Goal: Task Accomplishment & Management: Manage account settings

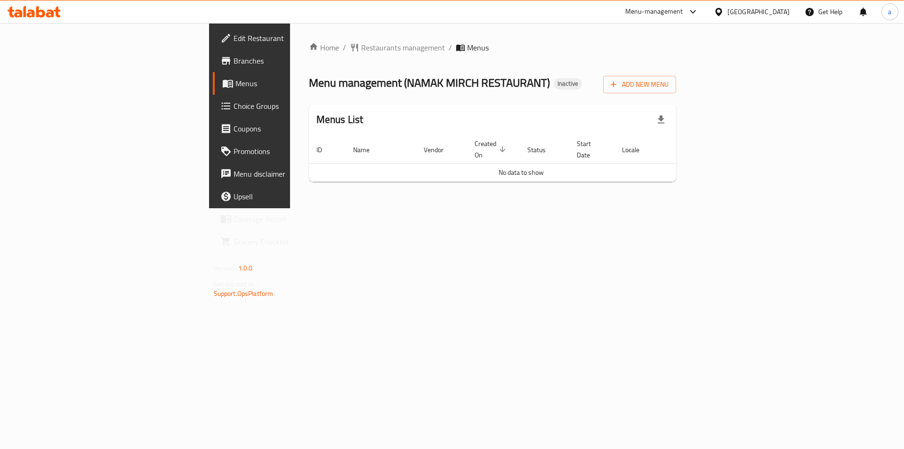
click at [623, 76] on div "Menu management ( NAMAK MIRCH RESTAURANT ) Inactive Add New Menu" at bounding box center [493, 82] width 368 height 21
click at [669, 89] on span "Add New Menu" at bounding box center [640, 85] width 58 height 12
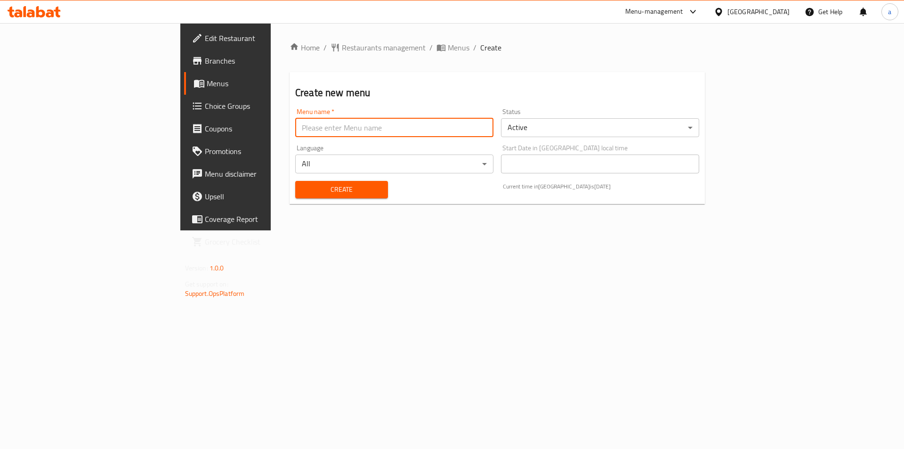
click at [384, 125] on input "text" at bounding box center [394, 127] width 198 height 19
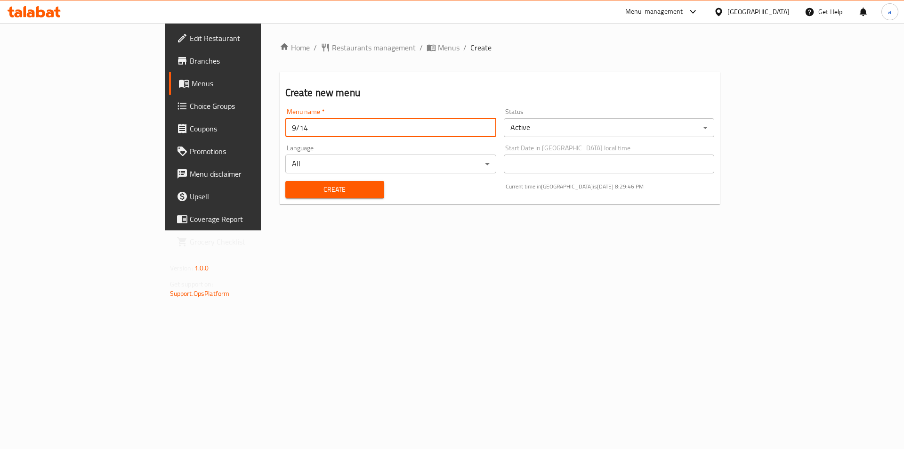
type input "9/14"
click at [285, 181] on button "Create" at bounding box center [334, 189] width 99 height 17
click at [192, 83] on span "Menus" at bounding box center [250, 83] width 117 height 11
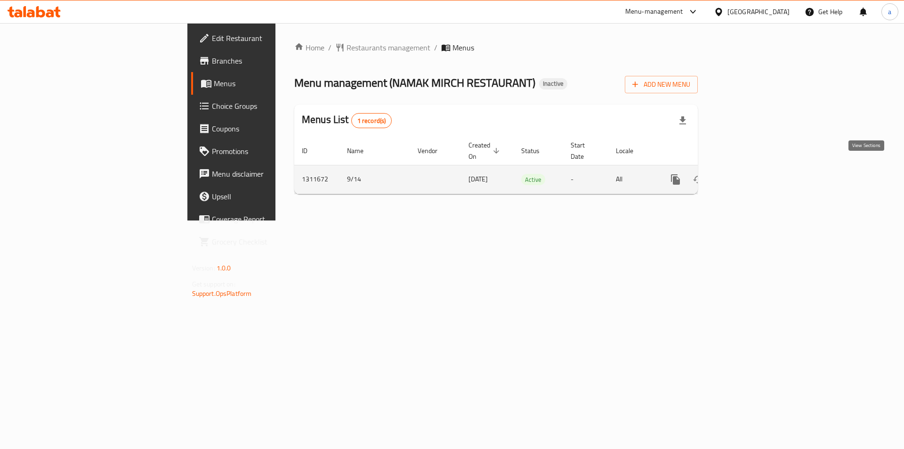
click at [749, 174] on icon "enhanced table" at bounding box center [743, 179] width 11 height 11
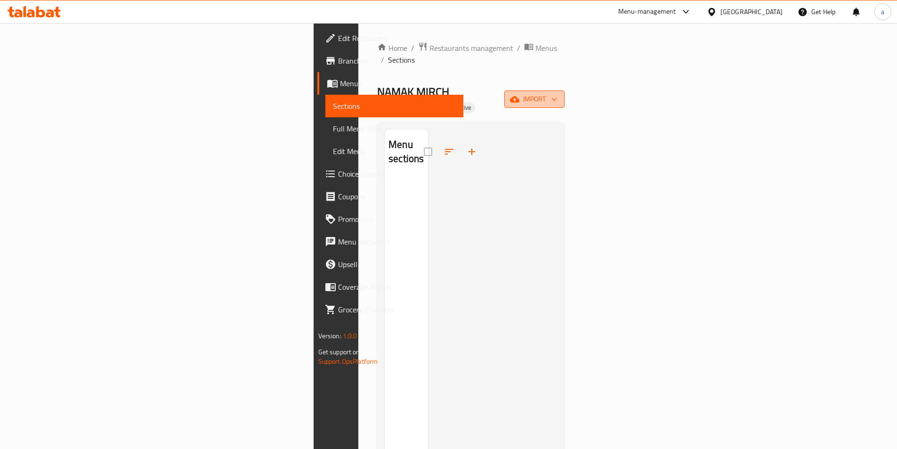
click at [565, 90] on button "import" at bounding box center [535, 98] width 60 height 17
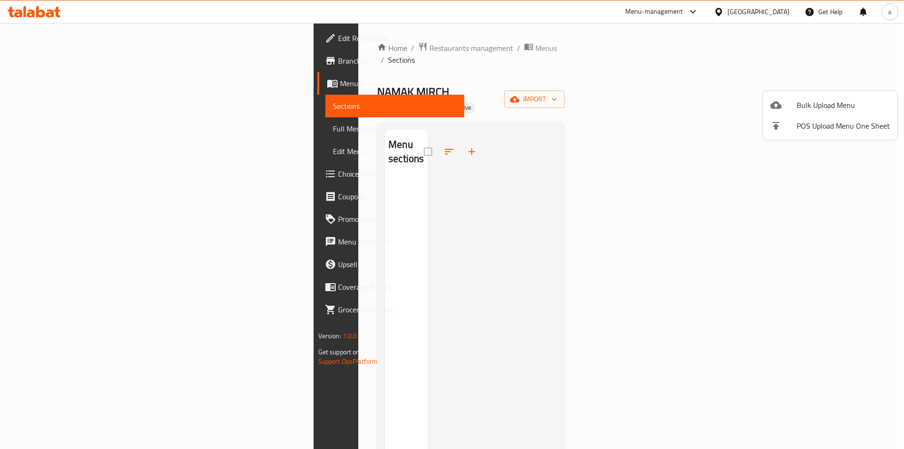
click at [790, 94] on ul "Bulk Upload Menu POS Upload Menu One Sheet" at bounding box center [830, 115] width 135 height 49
click at [790, 103] on div at bounding box center [784, 104] width 26 height 11
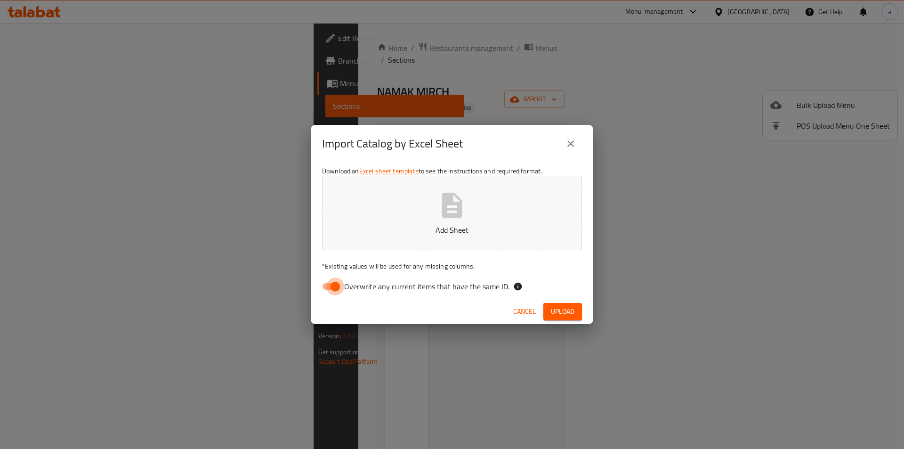
click at [335, 288] on input "Overwrite any current items that have the same ID." at bounding box center [336, 286] width 54 height 18
checkbox input "false"
click at [444, 227] on p "Add Sheet" at bounding box center [452, 229] width 231 height 11
click at [557, 309] on span "Upload" at bounding box center [563, 312] width 24 height 12
click at [525, 311] on span "Cancel" at bounding box center [524, 312] width 23 height 12
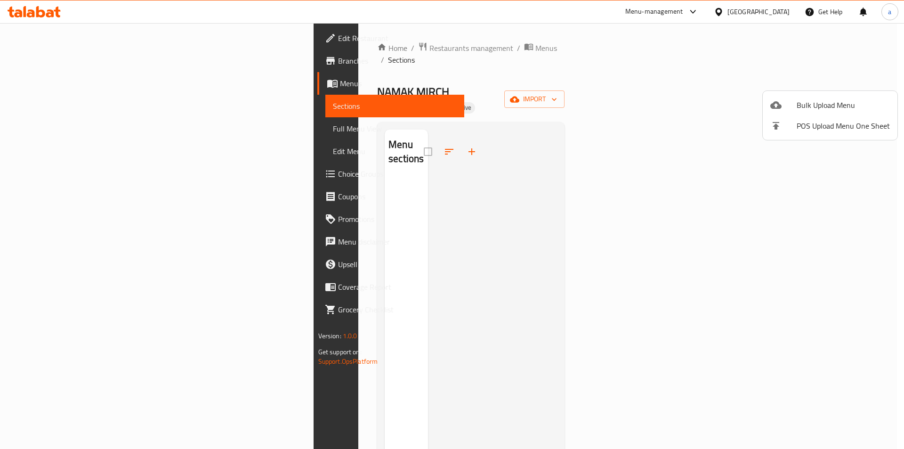
click at [877, 65] on div at bounding box center [452, 224] width 904 height 449
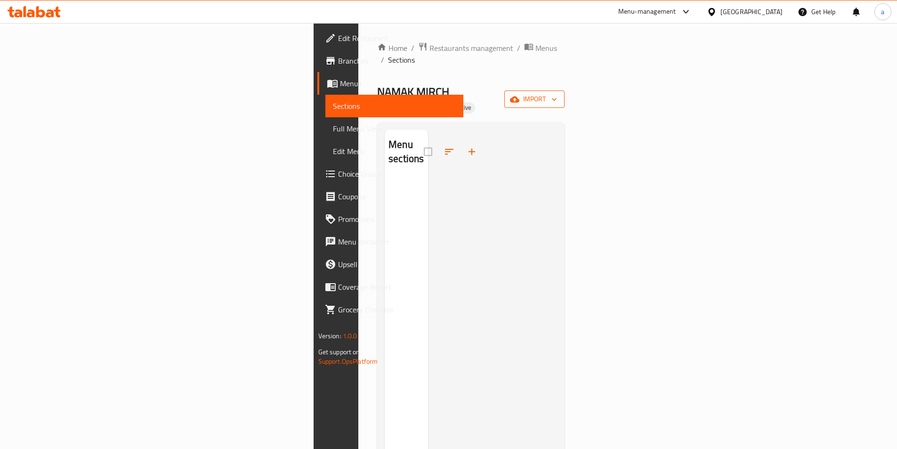
click at [557, 93] on span "import" at bounding box center [534, 99] width 45 height 12
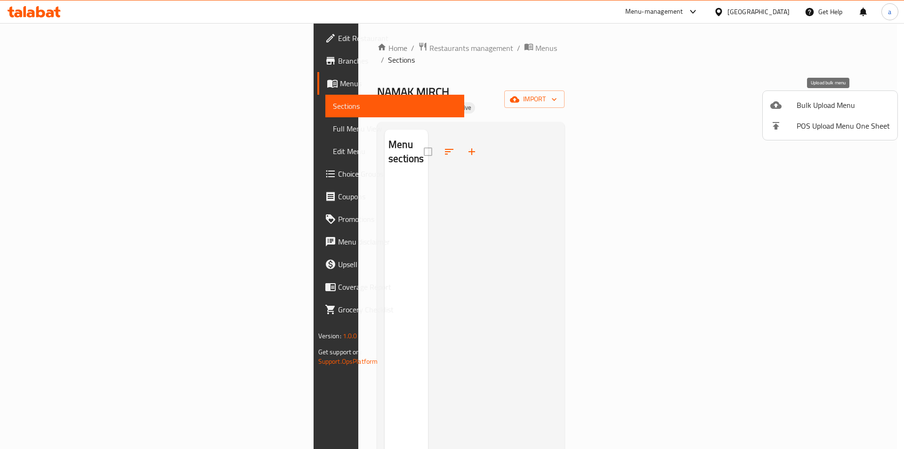
click at [830, 110] on span "Bulk Upload Menu" at bounding box center [843, 104] width 93 height 11
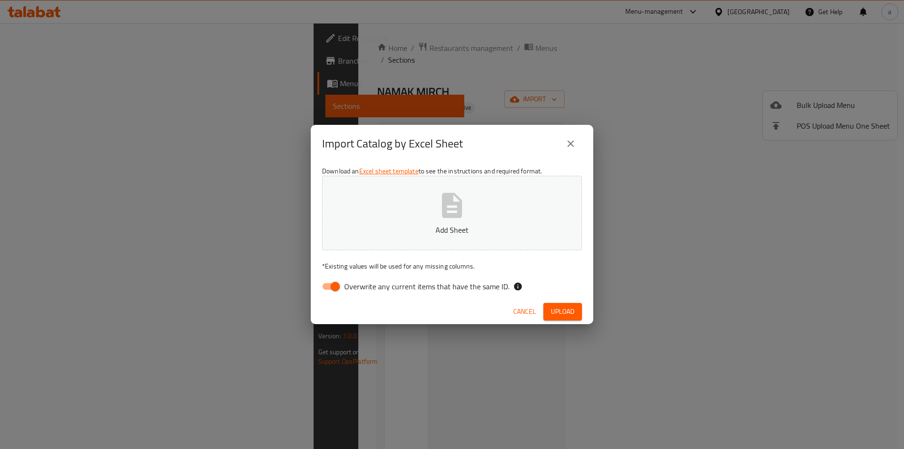
click at [328, 286] on input "Overwrite any current items that have the same ID." at bounding box center [336, 286] width 54 height 18
checkbox input "false"
click at [510, 183] on button "Add Sheet" at bounding box center [452, 213] width 260 height 74
click at [579, 318] on button "Upload" at bounding box center [563, 311] width 39 height 17
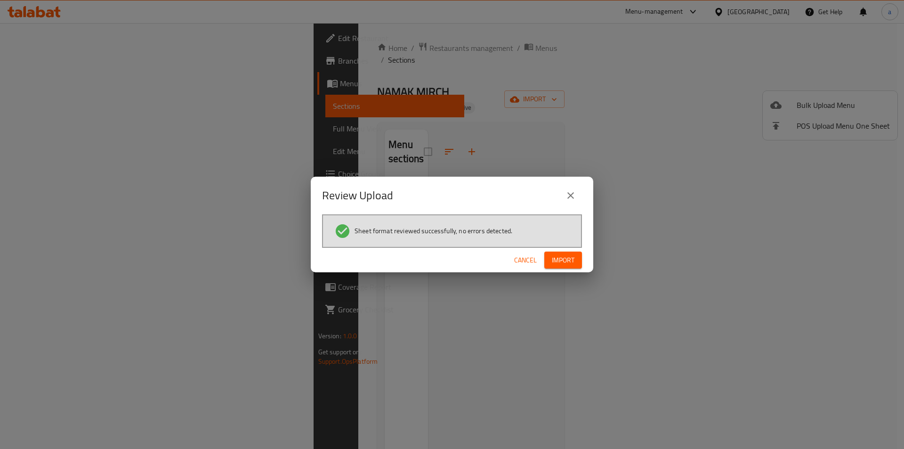
click at [569, 261] on span "Import" at bounding box center [563, 260] width 23 height 12
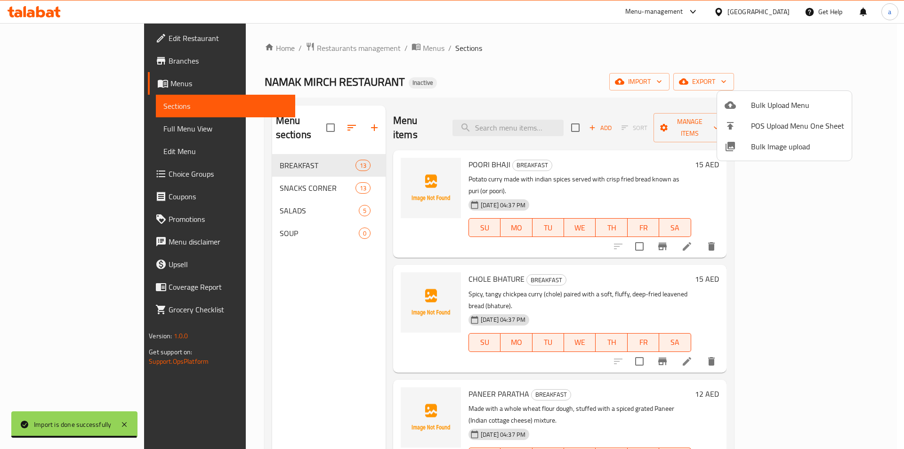
click at [633, 61] on div at bounding box center [452, 224] width 904 height 449
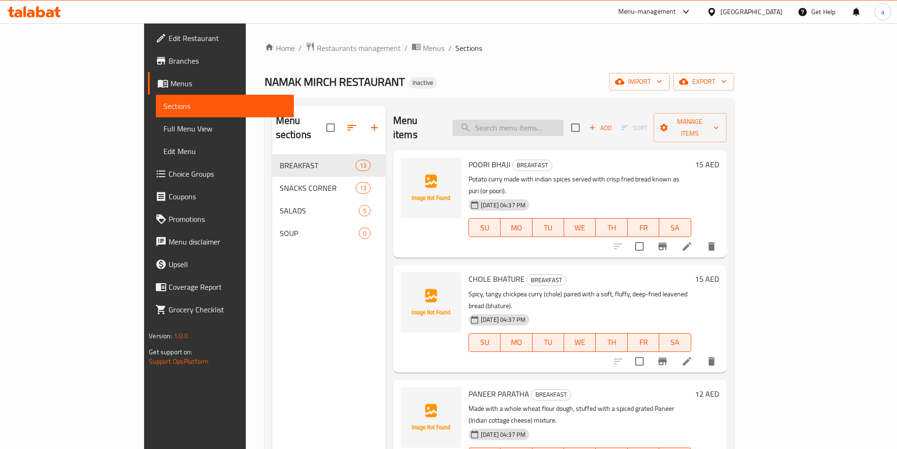
click at [564, 120] on input "search" at bounding box center [508, 128] width 111 height 16
click at [545, 120] on input "search" at bounding box center [508, 128] width 111 height 16
paste input "PAPAD (FRIED / ROASTED) - 2PCS"
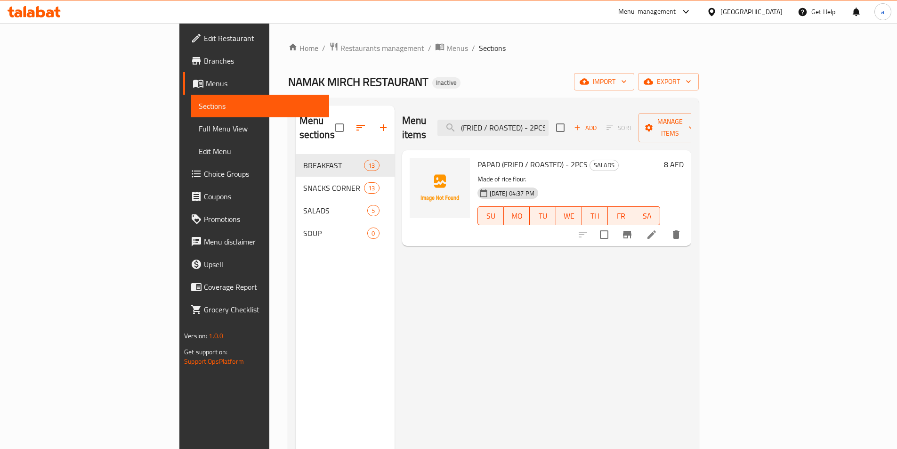
type input "PAPAD (FRIED / ROASTED) - 2PCS"
click at [204, 170] on span "Choice Groups" at bounding box center [263, 173] width 118 height 11
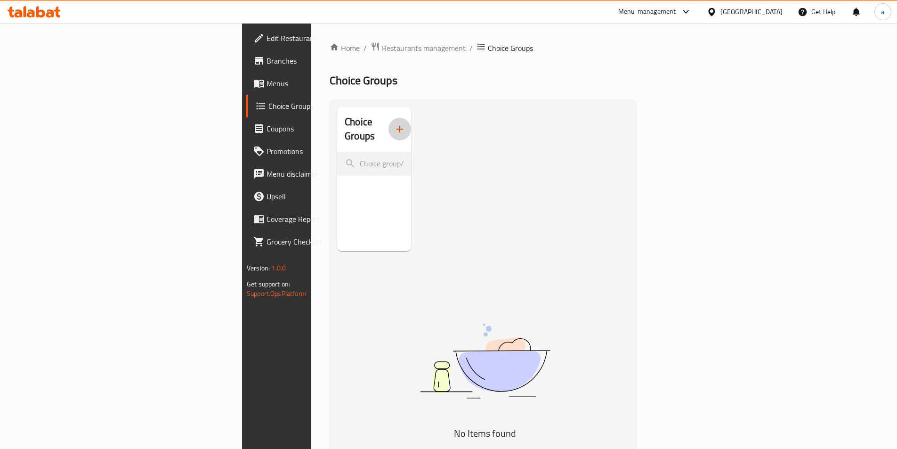
click at [394, 124] on icon "button" at bounding box center [399, 128] width 11 height 11
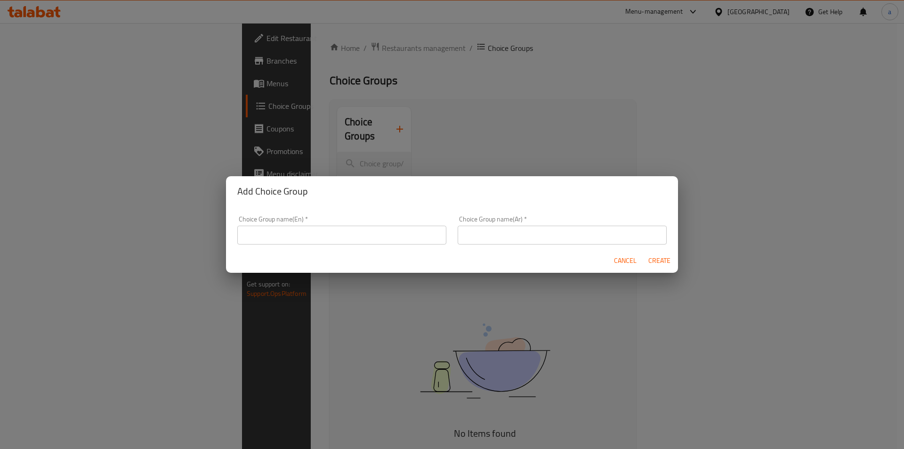
click at [337, 237] on input "text" at bounding box center [341, 235] width 209 height 19
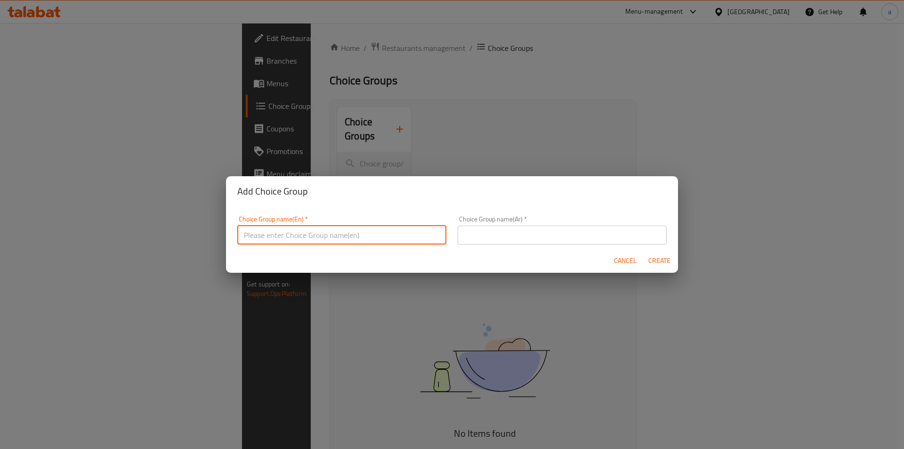
type input "Your choice of"
click at [471, 228] on input "text" at bounding box center [562, 235] width 209 height 19
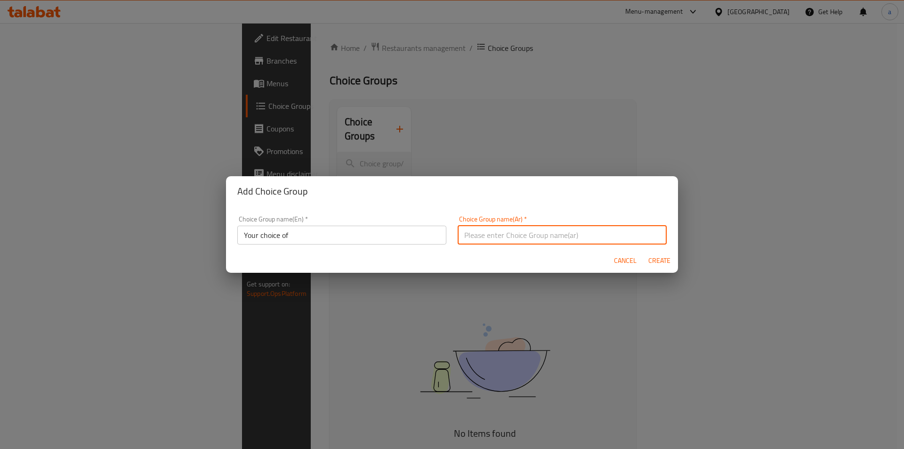
type input "اختيارك من"
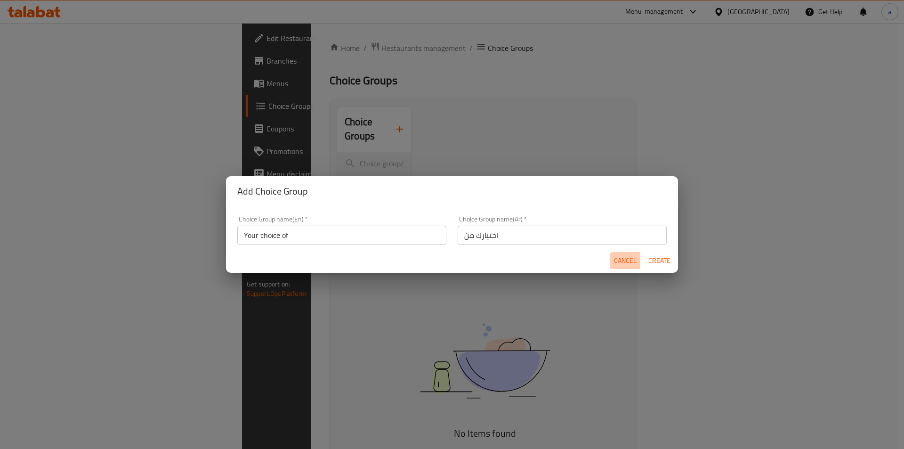
click at [640, 259] on button "Cancel" at bounding box center [626, 260] width 30 height 17
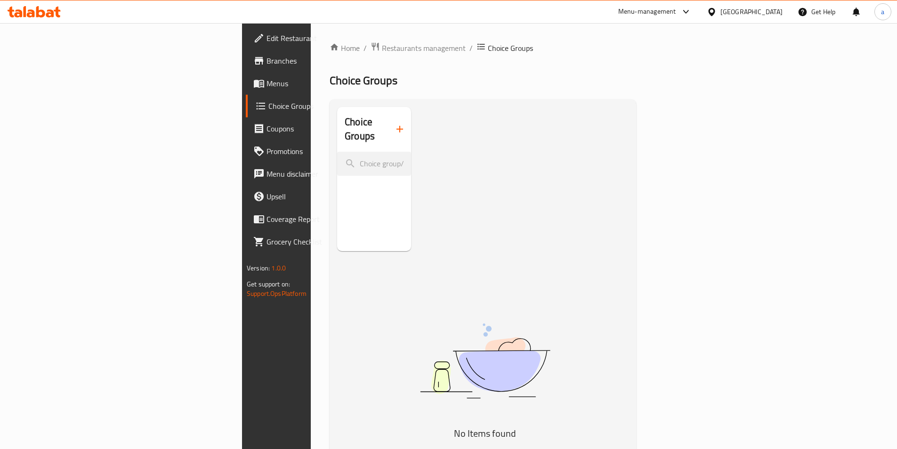
click at [394, 123] on icon "button" at bounding box center [399, 128] width 11 height 11
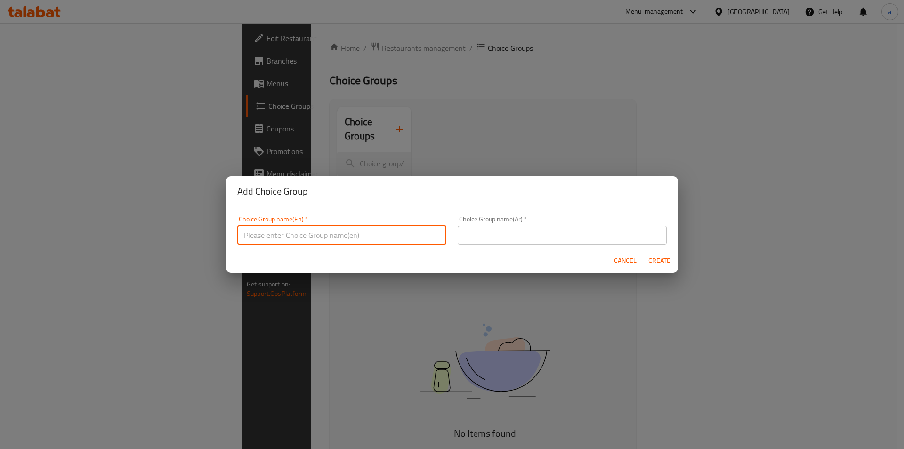
click at [321, 236] on input "text" at bounding box center [341, 235] width 209 height 19
type input "Your choice of"
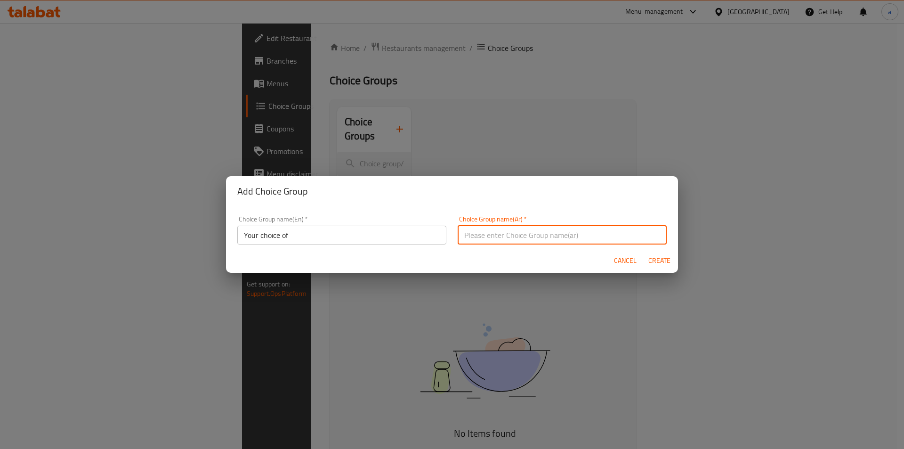
click at [494, 241] on input "text" at bounding box center [562, 235] width 209 height 19
type input "اختيارك من"
click at [656, 256] on span "Create" at bounding box center [659, 261] width 23 height 12
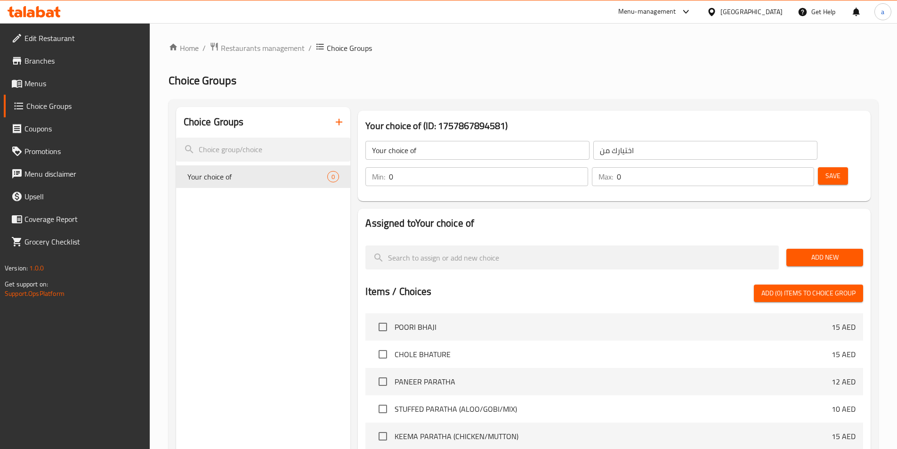
click at [385, 171] on p "Min:" at bounding box center [378, 176] width 13 height 11
click at [588, 167] on input "0" at bounding box center [488, 176] width 199 height 19
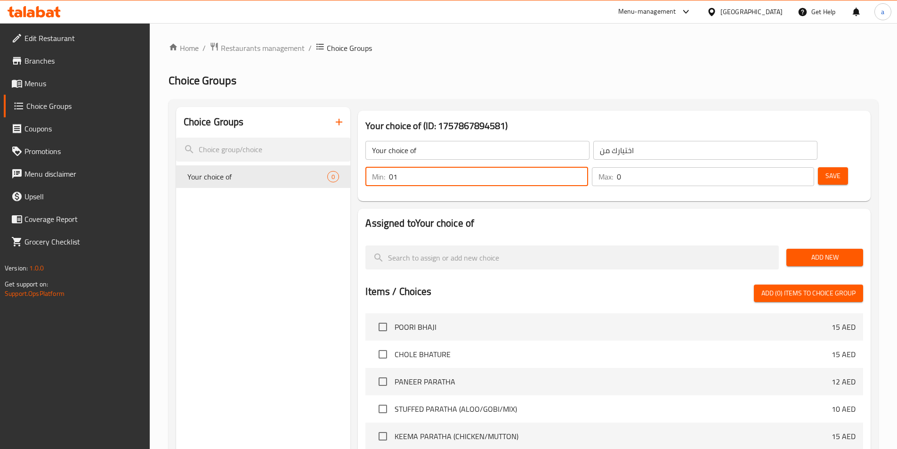
type input "0"
type input "1"
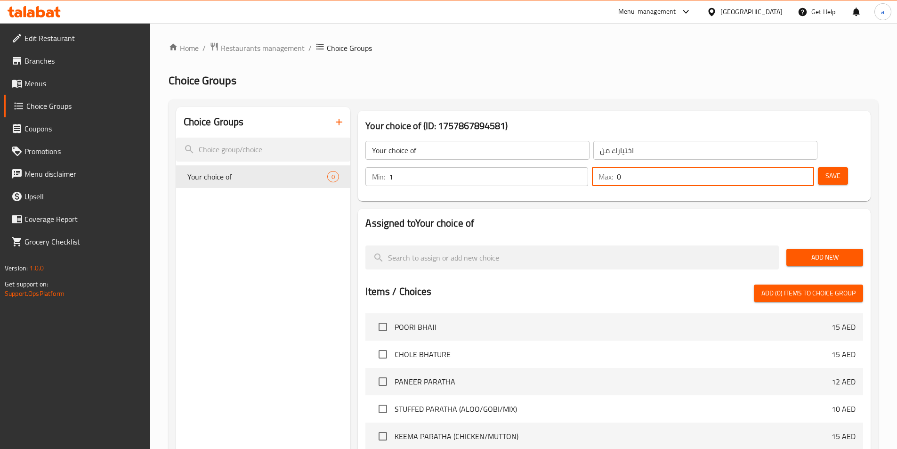
click at [778, 167] on input "0" at bounding box center [715, 176] width 197 height 19
type input "1"
click at [828, 252] on span "Add New" at bounding box center [825, 258] width 62 height 12
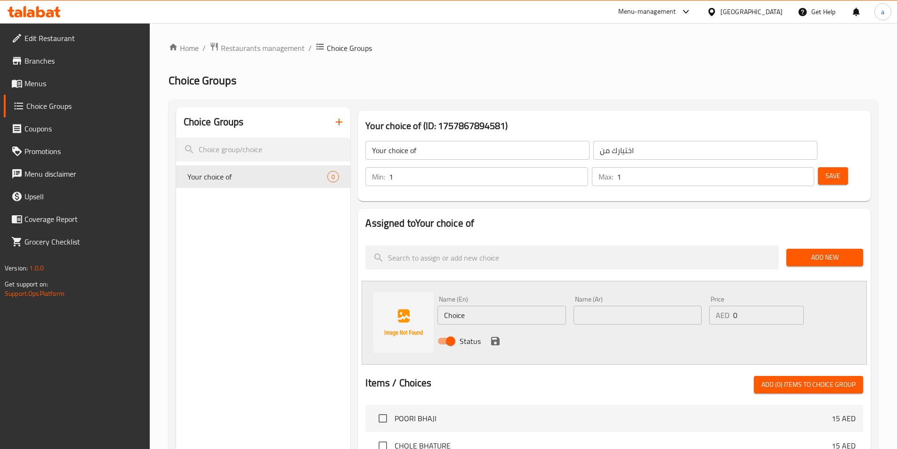
click at [497, 306] on input "Choice" at bounding box center [502, 315] width 128 height 19
click at [462, 306] on input "text" at bounding box center [502, 315] width 128 height 19
paste input "FRIED"
type input "FRIED"
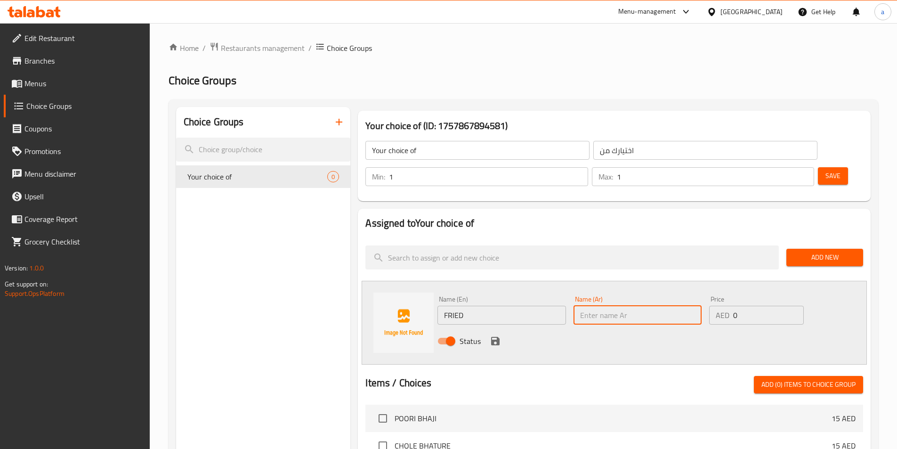
click at [616, 306] on input "text" at bounding box center [638, 315] width 128 height 19
type input "مقلي"
click at [494, 335] on icon "save" at bounding box center [495, 340] width 11 height 11
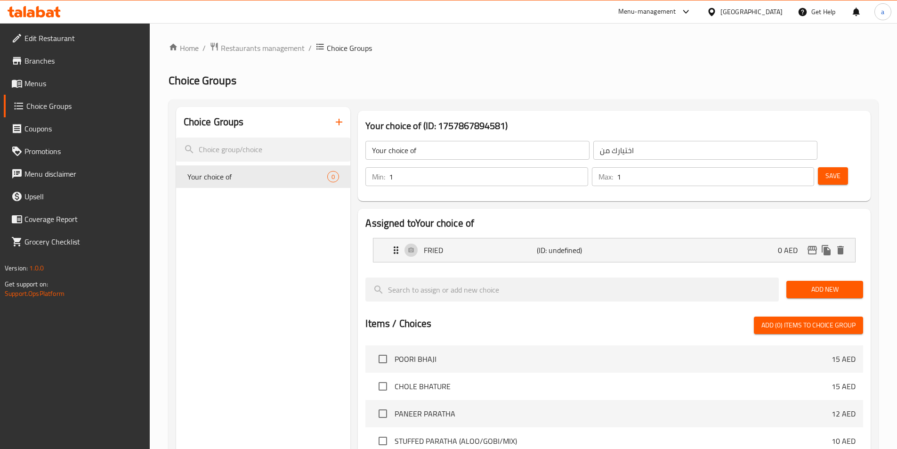
click at [833, 284] on span "Add New" at bounding box center [825, 290] width 62 height 12
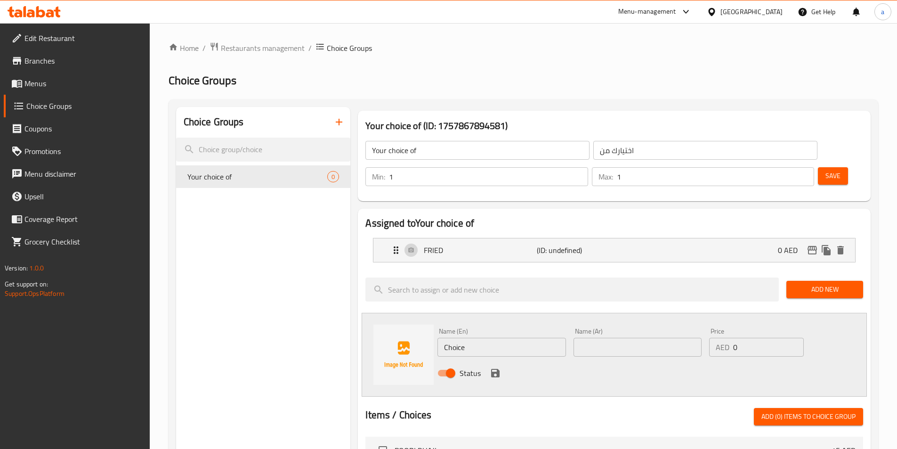
click at [501, 331] on div "Name (En) Choice Name (En)" at bounding box center [502, 342] width 136 height 36
click at [501, 338] on input "Choice" at bounding box center [502, 347] width 128 height 19
click at [501, 338] on input "text" at bounding box center [502, 347] width 128 height 19
paste input "ROASTED"
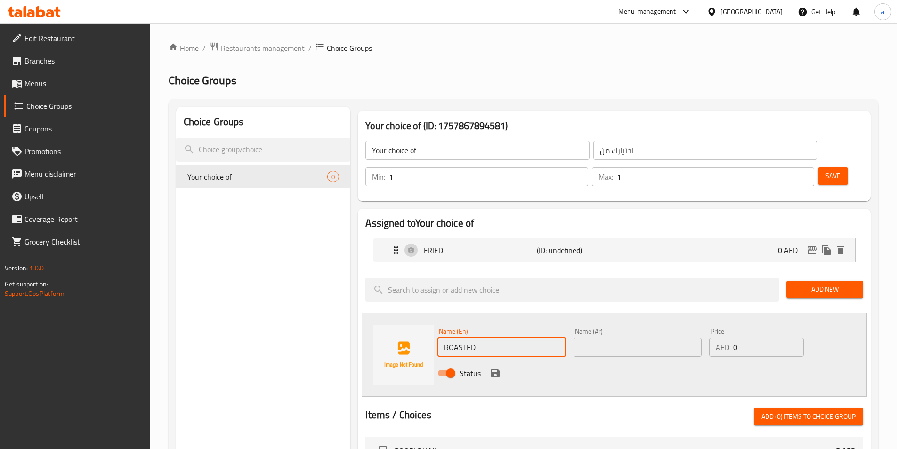
type input "ROASTED"
click at [607, 338] on input "text" at bounding box center [638, 347] width 128 height 19
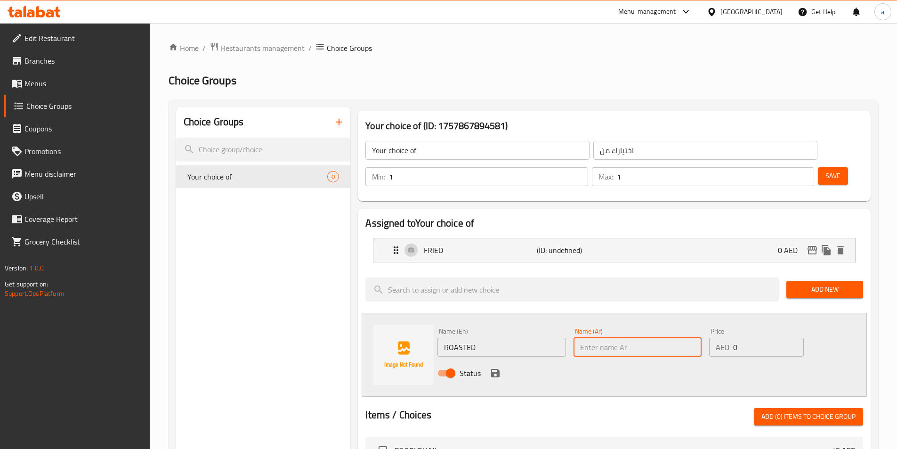
paste input "مشوي"
type input "مشوي"
click at [499, 369] on icon "save" at bounding box center [495, 373] width 8 height 8
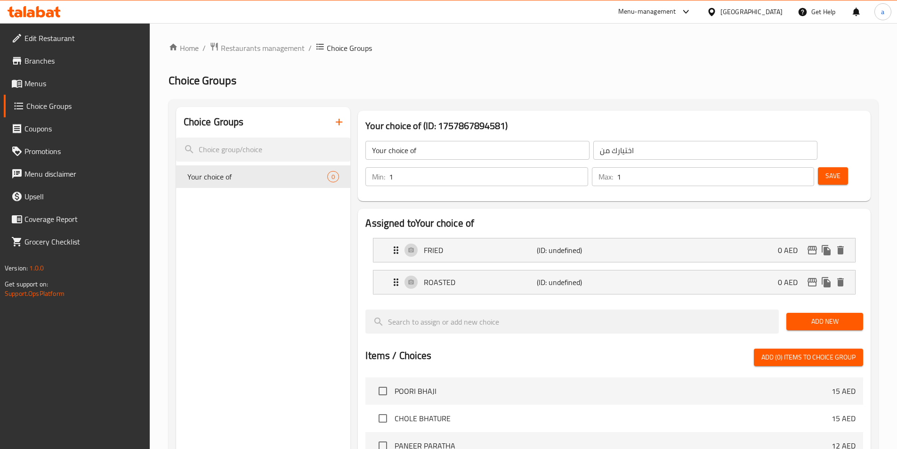
click at [826, 170] on span "Save" at bounding box center [833, 176] width 15 height 12
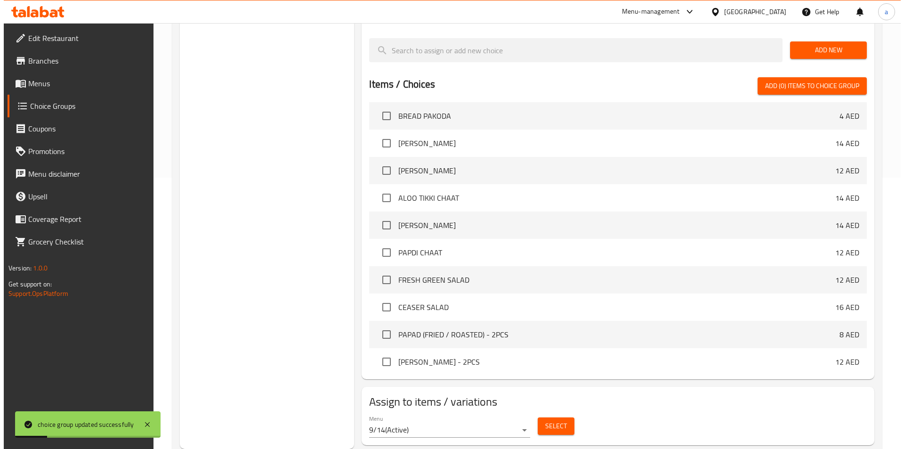
scroll to position [694, 0]
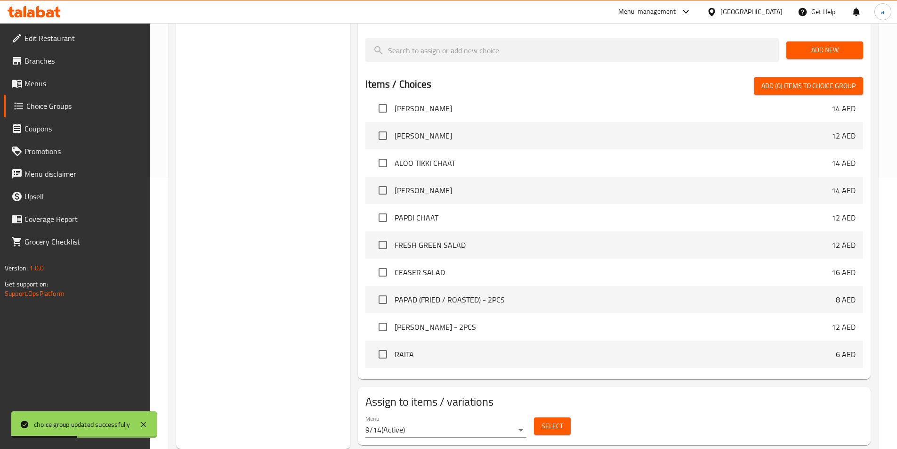
click at [548, 420] on span "Select" at bounding box center [553, 426] width 22 height 12
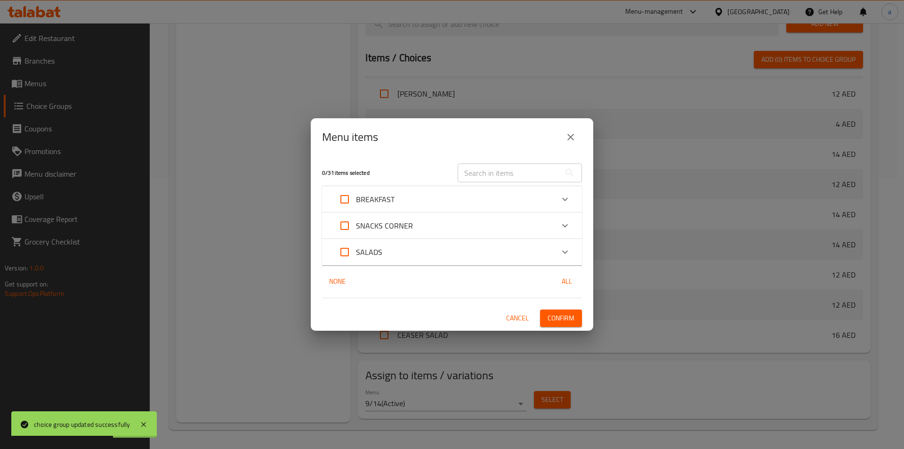
click at [566, 199] on icon "Expand" at bounding box center [565, 198] width 6 height 3
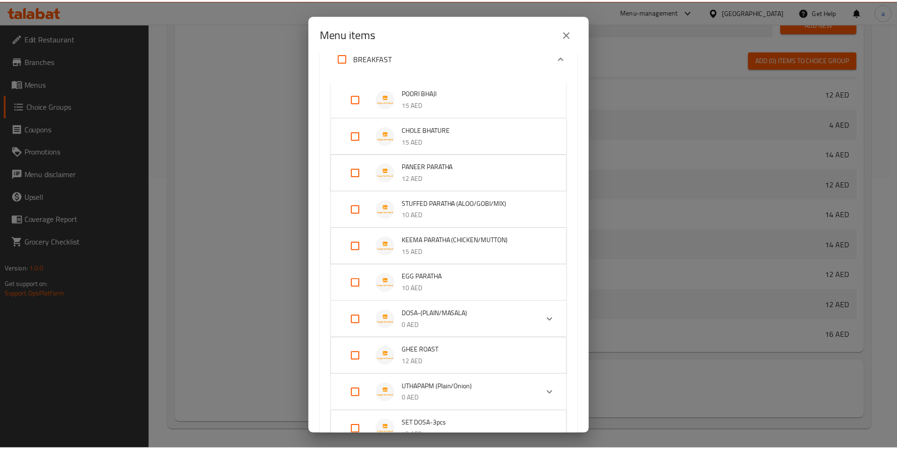
scroll to position [0, 0]
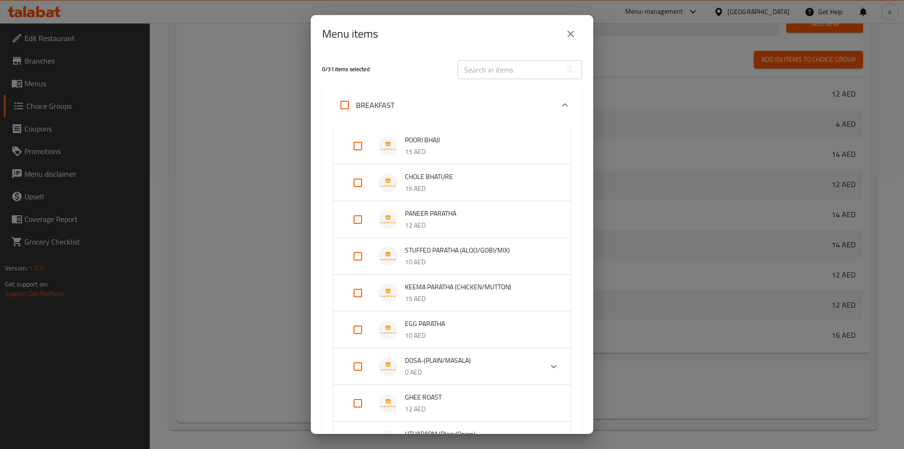
click at [562, 111] on div "Expand" at bounding box center [565, 105] width 23 height 23
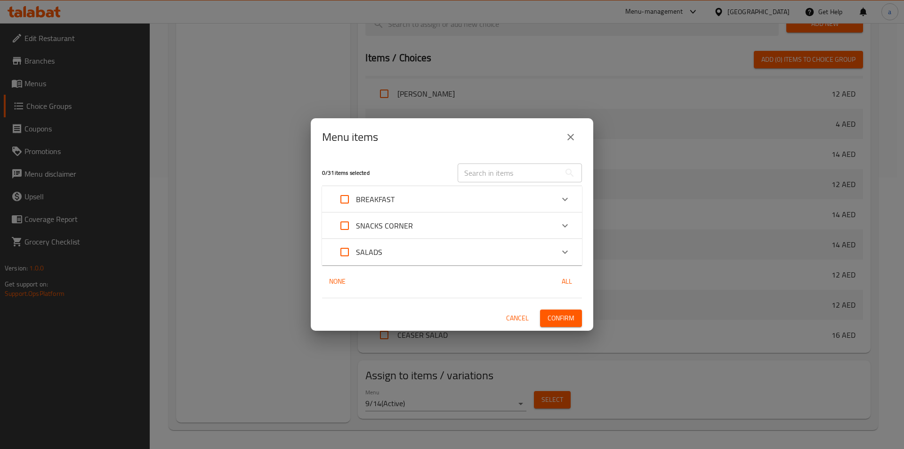
click at [480, 166] on input "text" at bounding box center [509, 172] width 103 height 19
paste input "PAPAD"
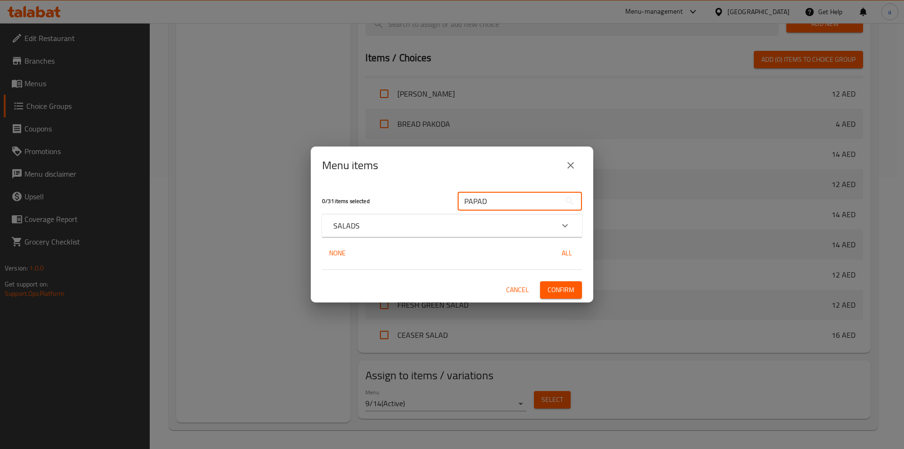
type input "PAPAD"
click at [561, 226] on icon "Expand" at bounding box center [565, 225] width 11 height 11
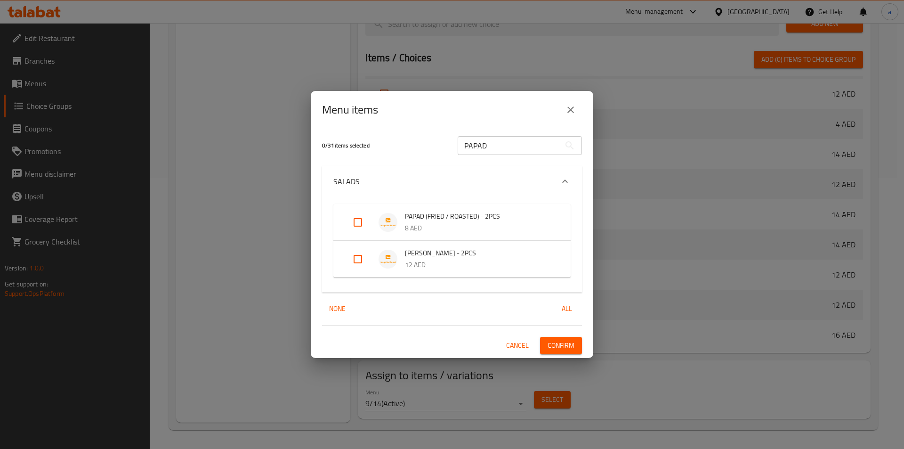
click at [358, 219] on input "Expand" at bounding box center [358, 222] width 23 height 23
checkbox input "true"
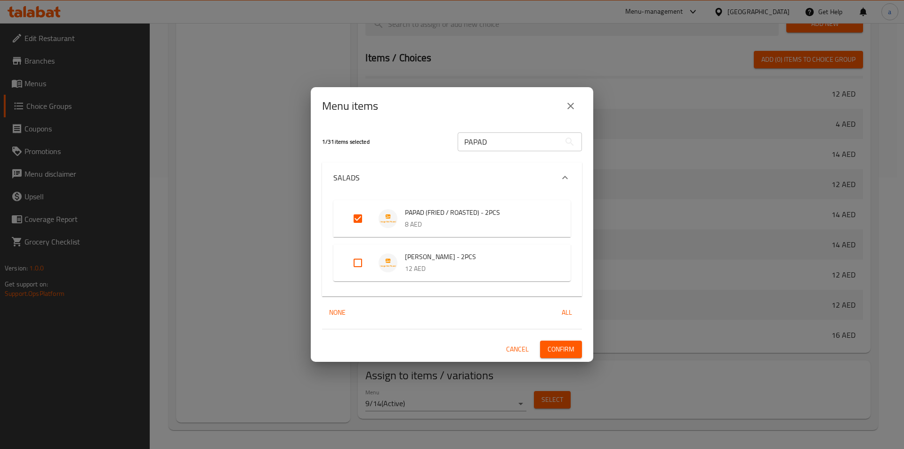
click at [559, 346] on span "Confirm" at bounding box center [561, 349] width 27 height 12
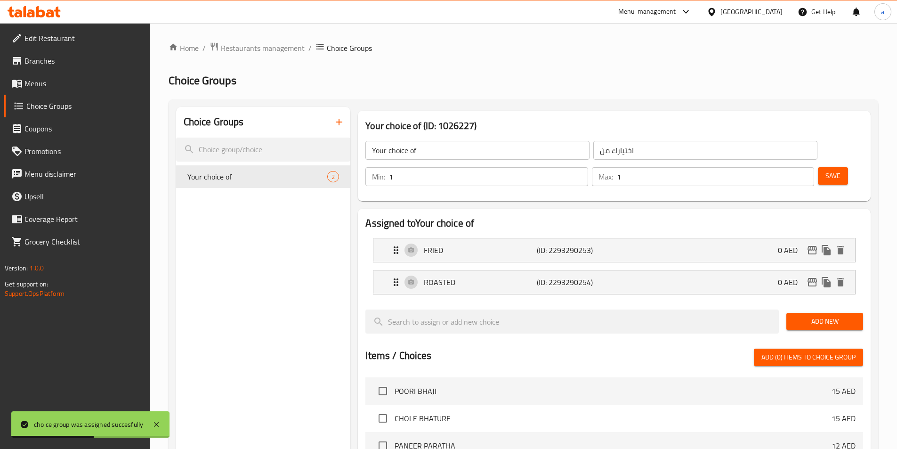
click at [339, 124] on icon "button" at bounding box center [339, 122] width 7 height 7
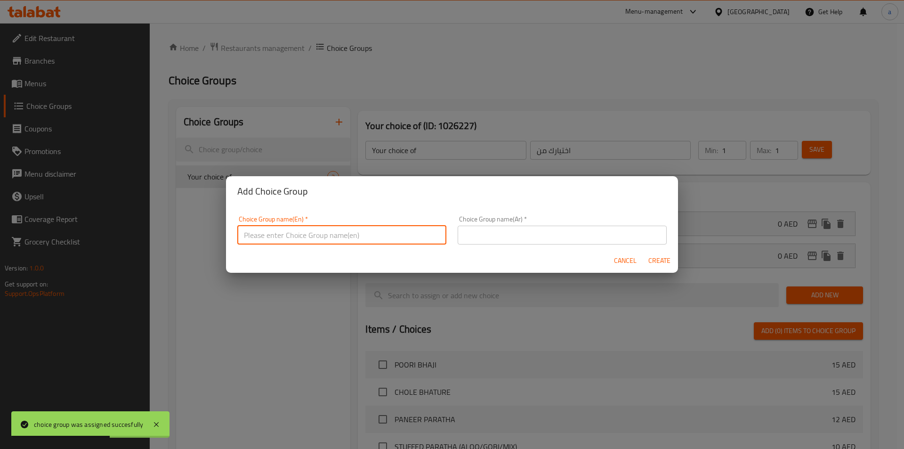
click at [314, 227] on input "text" at bounding box center [341, 235] width 209 height 19
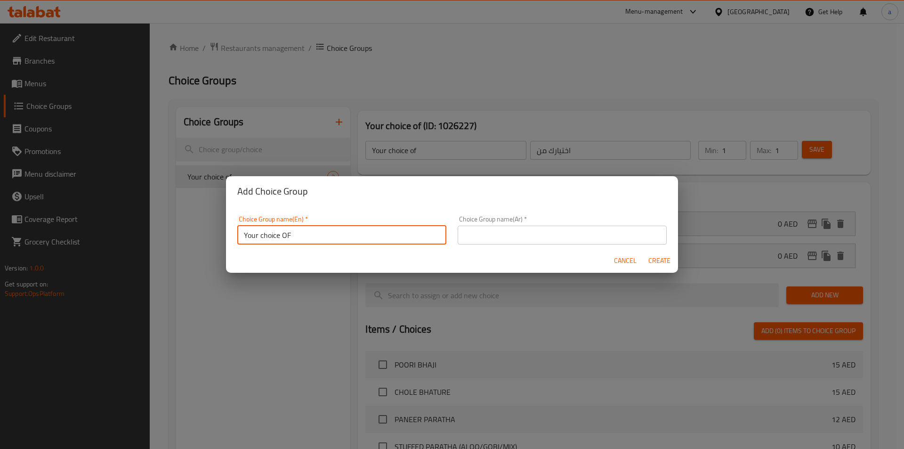
type input "Your choice OF"
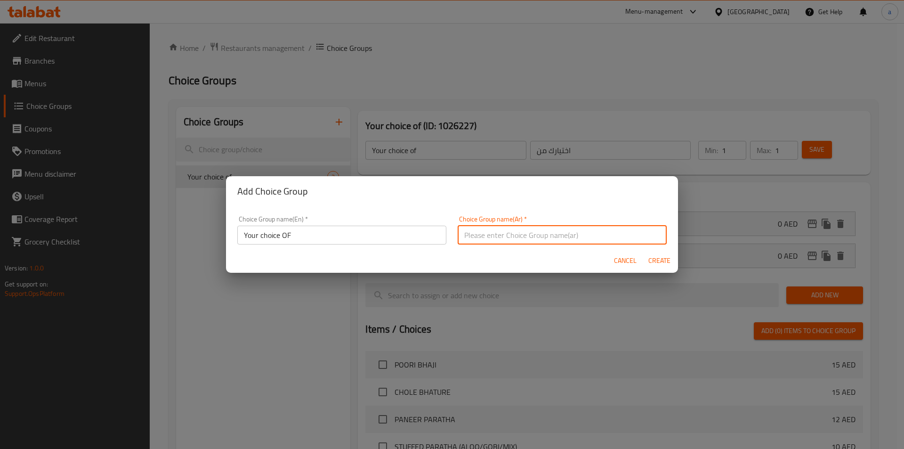
click at [591, 237] on input "text" at bounding box center [562, 235] width 209 height 19
type input "اختيارك من"
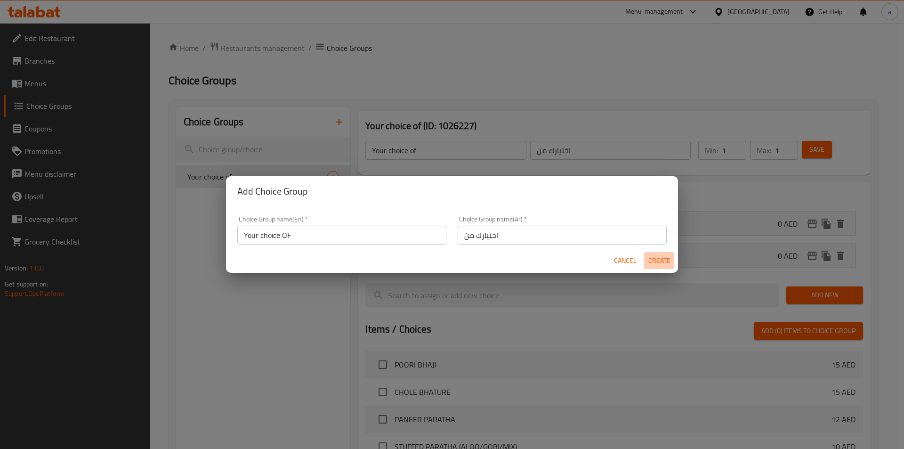
click at [659, 260] on span "Create" at bounding box center [659, 261] width 23 height 12
type input "Your choice OF"
type input "0"
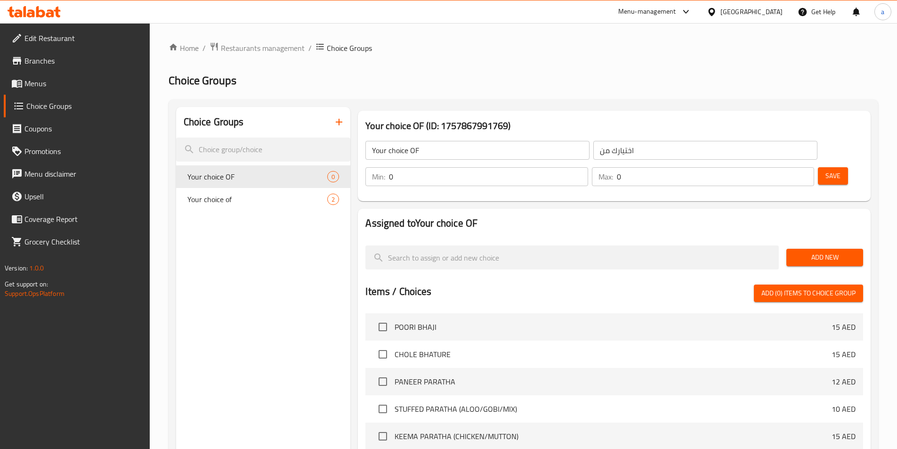
click at [816, 252] on span "Add New" at bounding box center [825, 258] width 62 height 12
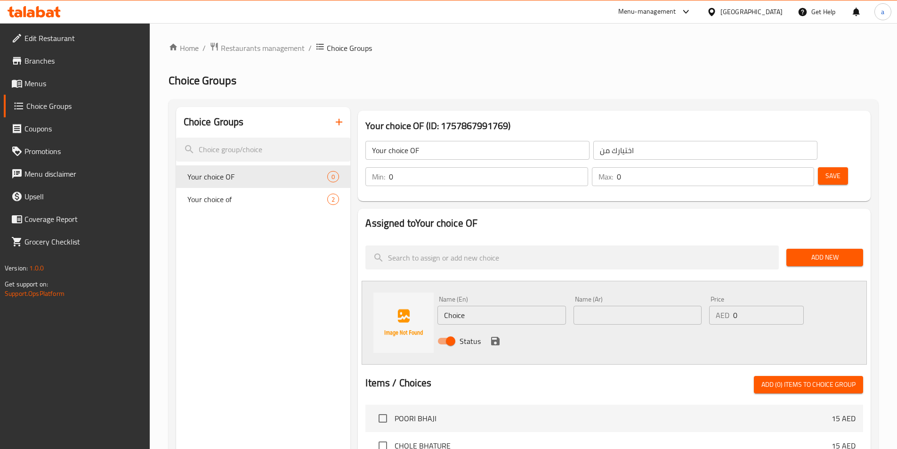
click at [472, 306] on input "Choice" at bounding box center [502, 315] width 128 height 19
paste input "ALOO"
type input "ALOO"
click at [590, 306] on input "text" at bounding box center [638, 315] width 128 height 19
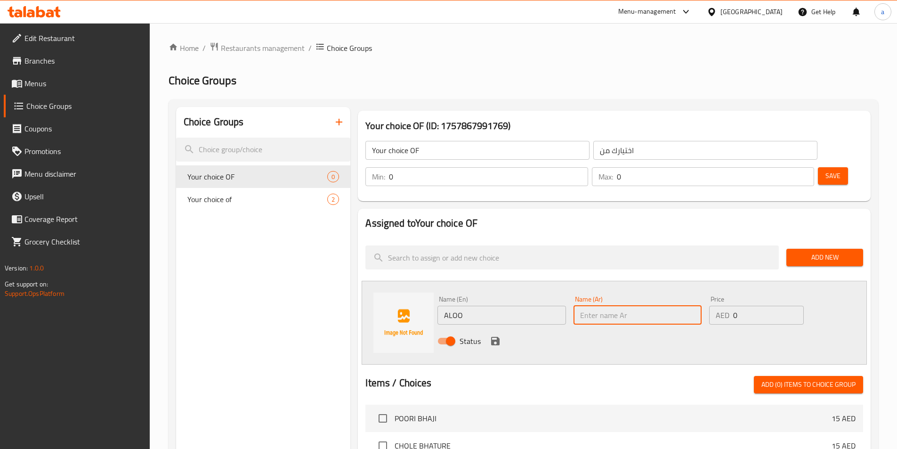
type input "H"
type input "الو"
click at [496, 335] on icon "save" at bounding box center [495, 340] width 11 height 11
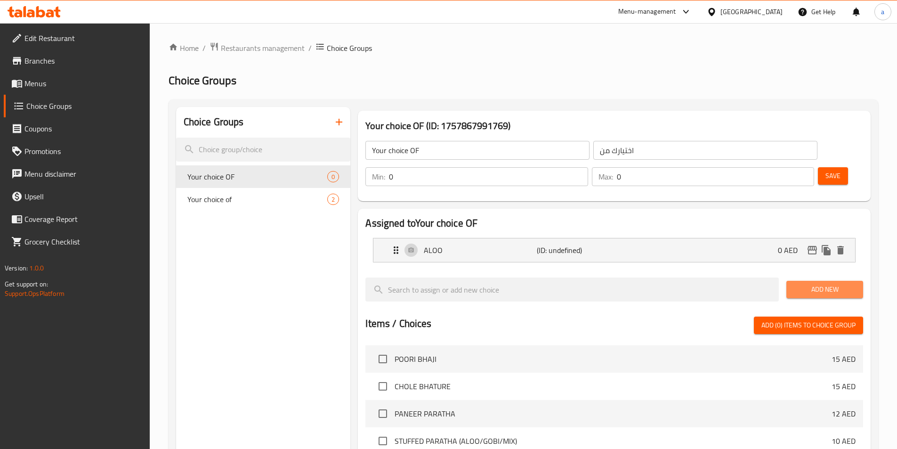
click at [828, 284] on span "Add New" at bounding box center [825, 290] width 62 height 12
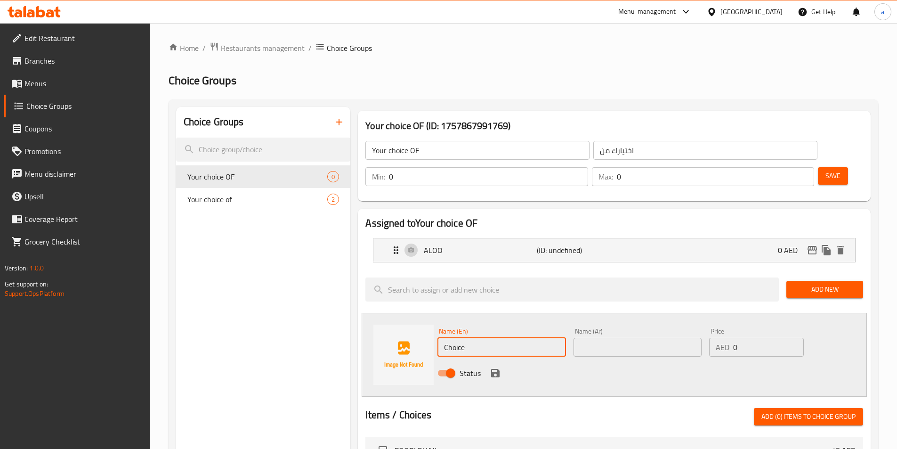
click at [534, 338] on input "Choice" at bounding box center [502, 347] width 128 height 19
click at [482, 338] on input "text" at bounding box center [502, 347] width 128 height 19
paste input "GOBI"
type input "GOBI"
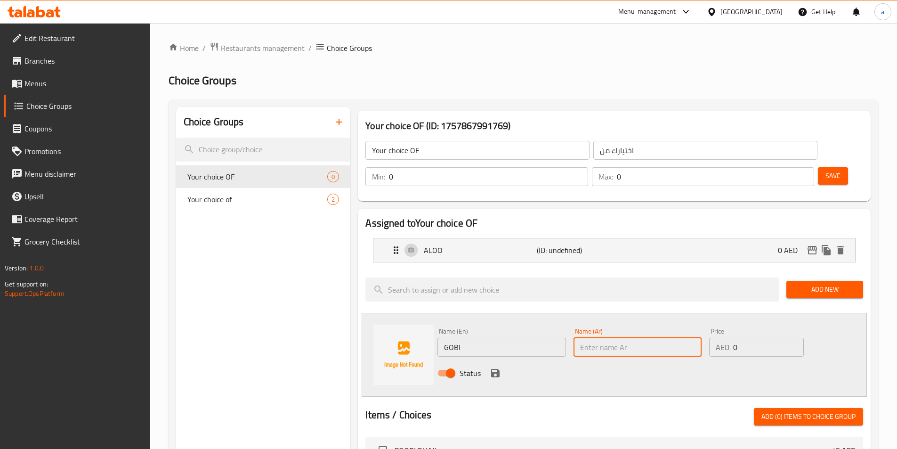
click at [603, 338] on input "text" at bounding box center [638, 347] width 128 height 19
type input "جوبل"
click at [490, 367] on icon "save" at bounding box center [495, 372] width 11 height 11
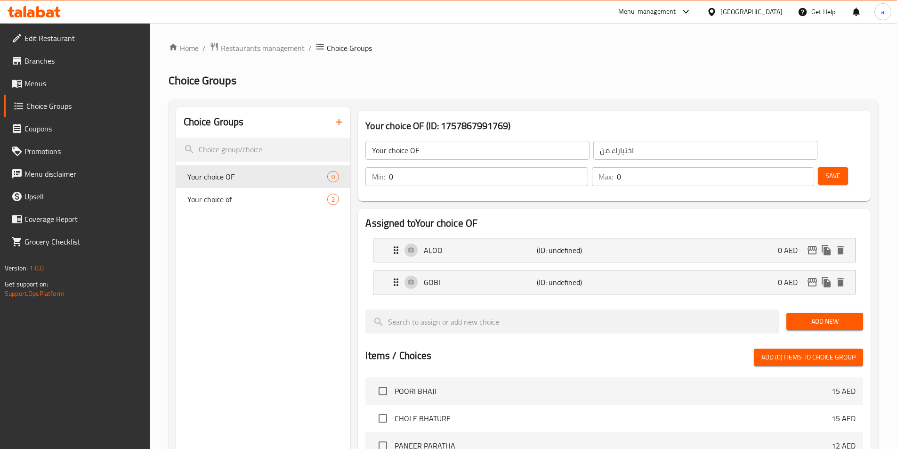
click at [828, 316] on span "Add New" at bounding box center [825, 322] width 62 height 12
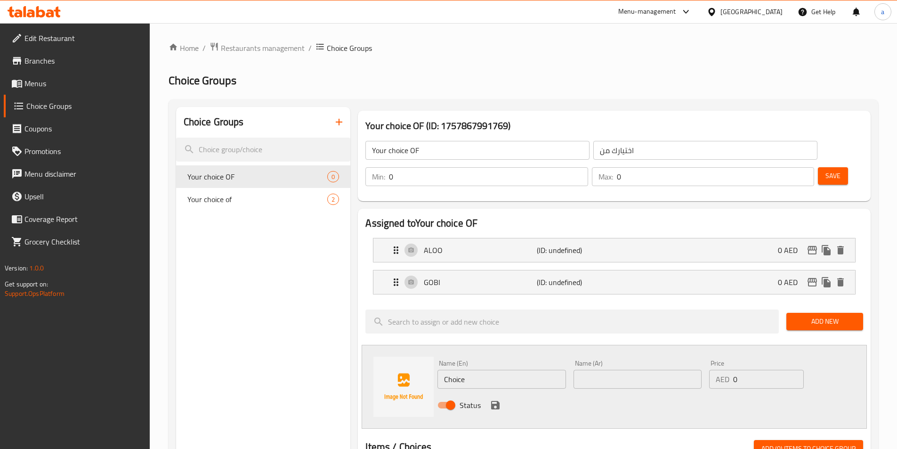
click at [477, 370] on input "Choice" at bounding box center [502, 379] width 128 height 19
paste input "MIX"
type input "MIX"
click at [595, 370] on input "text" at bounding box center [638, 379] width 128 height 19
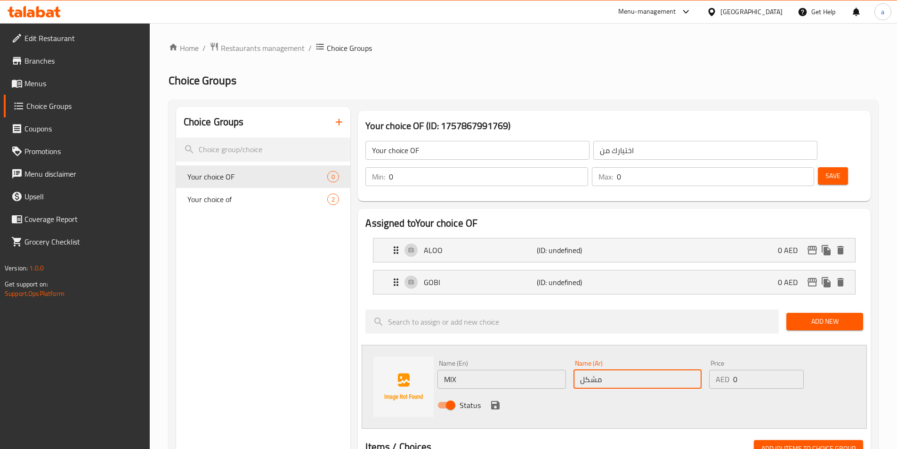
type input "مشكل"
click at [498, 392] on div "Status" at bounding box center [638, 404] width 408 height 25
click at [497, 399] on icon "save" at bounding box center [495, 404] width 11 height 11
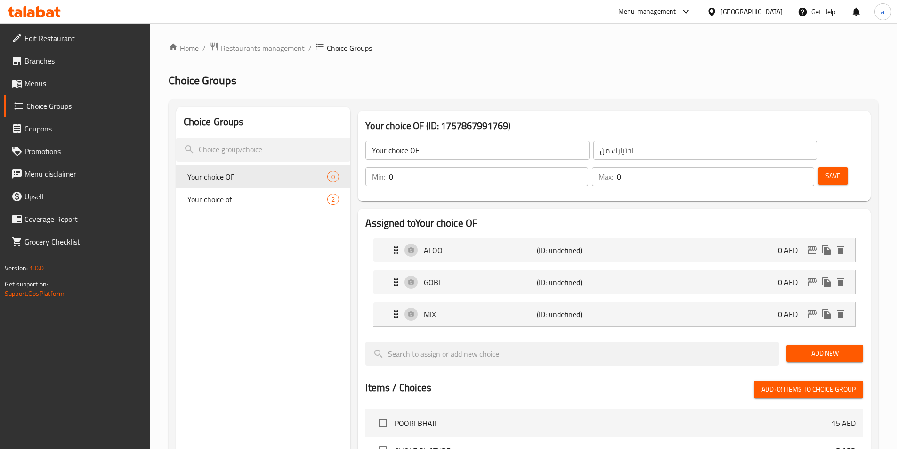
click at [588, 167] on input "0" at bounding box center [488, 176] width 199 height 19
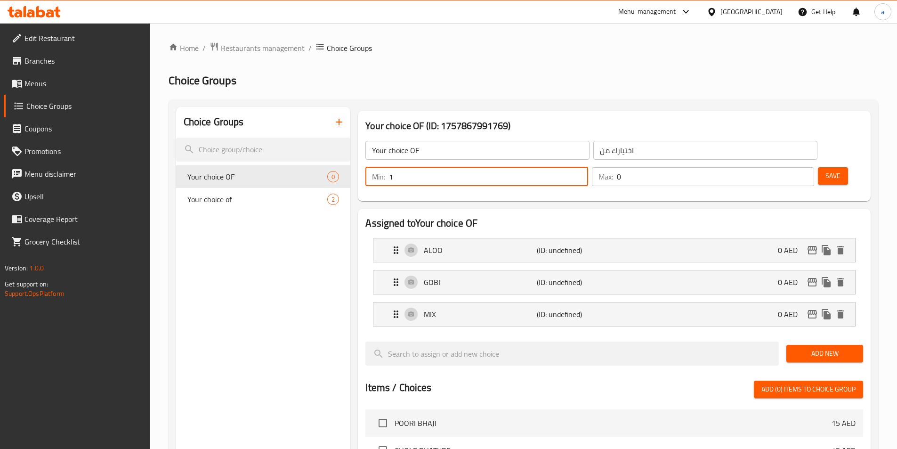
type input "1"
click at [776, 167] on input "0" at bounding box center [715, 176] width 197 height 19
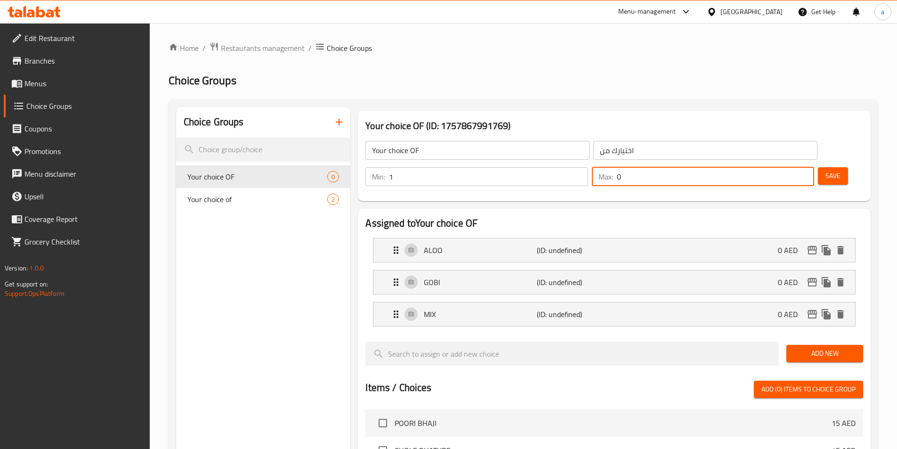
click at [776, 167] on input "0" at bounding box center [715, 176] width 197 height 19
type input "1"
click at [826, 170] on span "Save" at bounding box center [833, 176] width 15 height 12
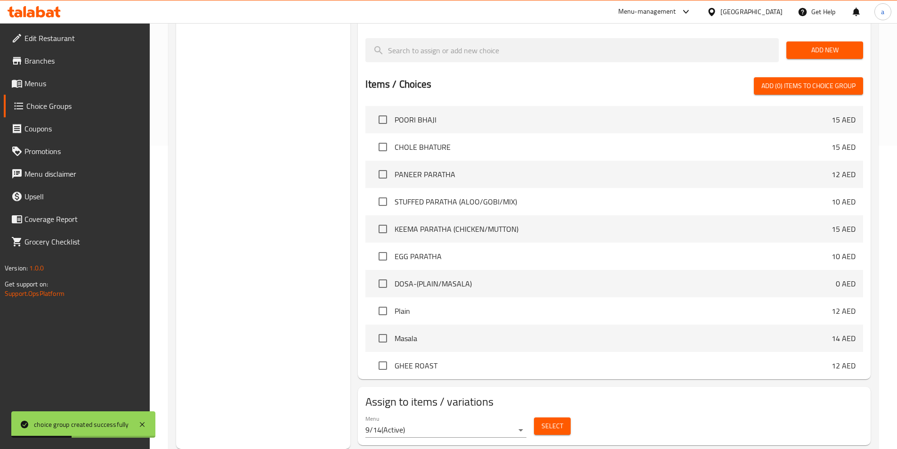
scroll to position [188, 0]
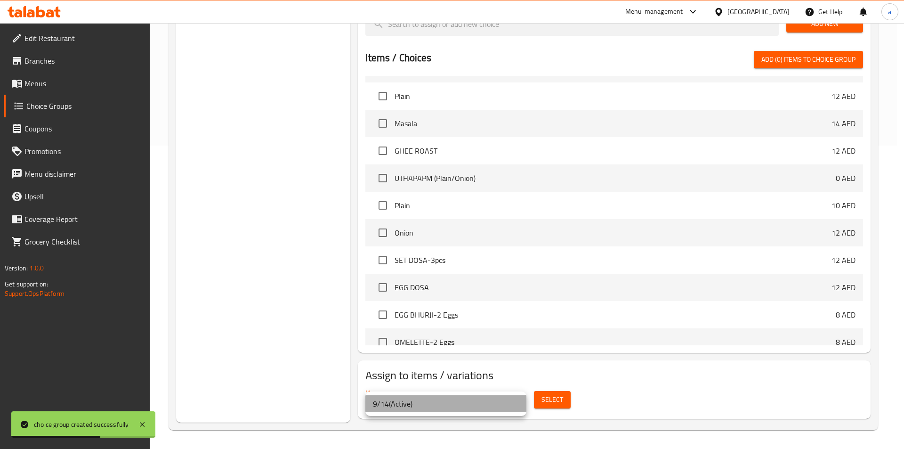
click at [519, 401] on li "9/14 ( Active )" at bounding box center [446, 403] width 161 height 17
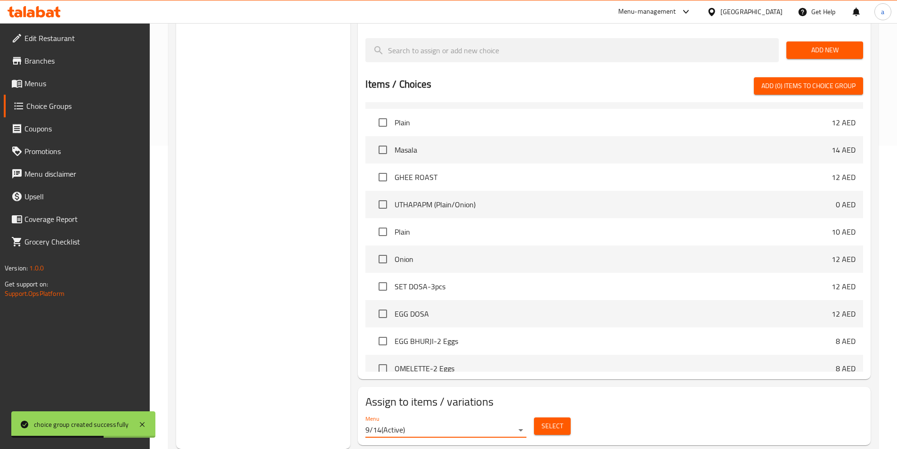
click at [556, 420] on span "Select" at bounding box center [553, 426] width 22 height 12
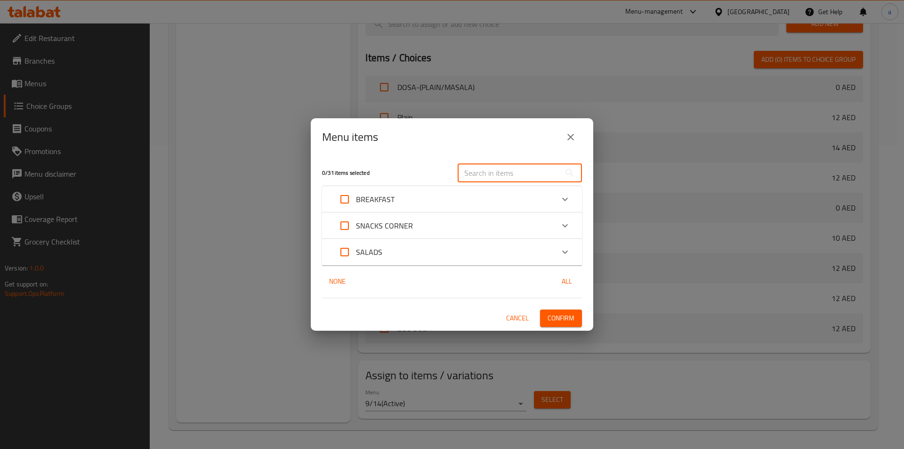
click at [510, 169] on input "text" at bounding box center [509, 172] width 103 height 19
paste input "STUFFED"
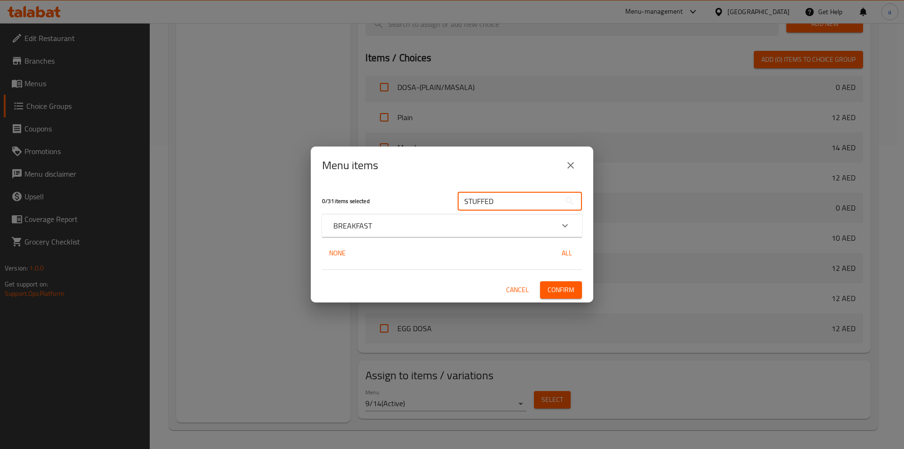
type input "STUFFED"
click at [568, 228] on icon "Expand" at bounding box center [565, 225] width 11 height 11
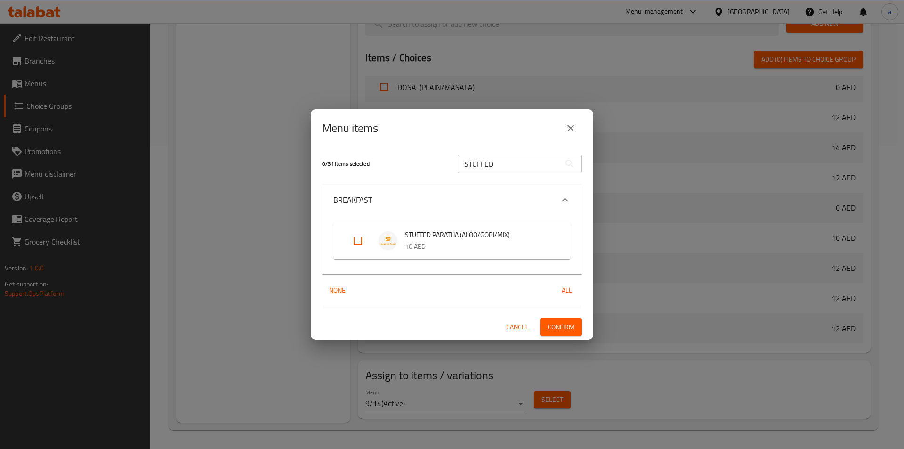
click at [351, 235] on input "Expand" at bounding box center [358, 240] width 23 height 23
checkbox input "true"
click at [557, 327] on span "Confirm" at bounding box center [561, 327] width 27 height 12
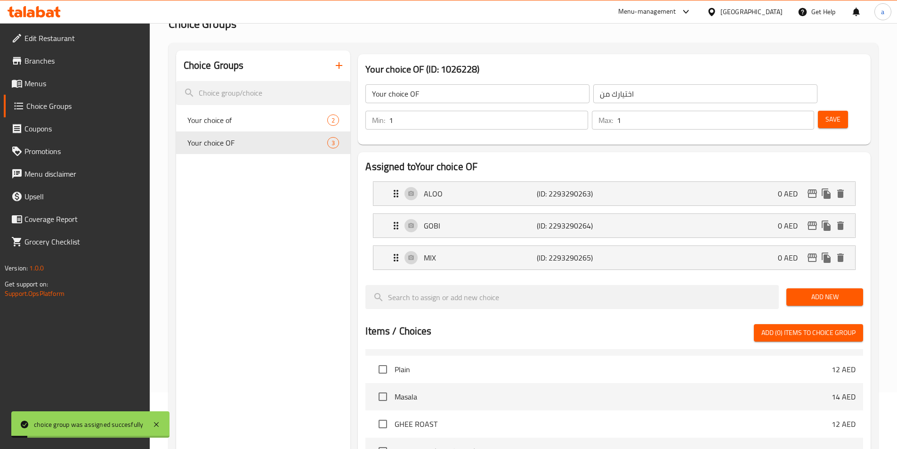
scroll to position [0, 0]
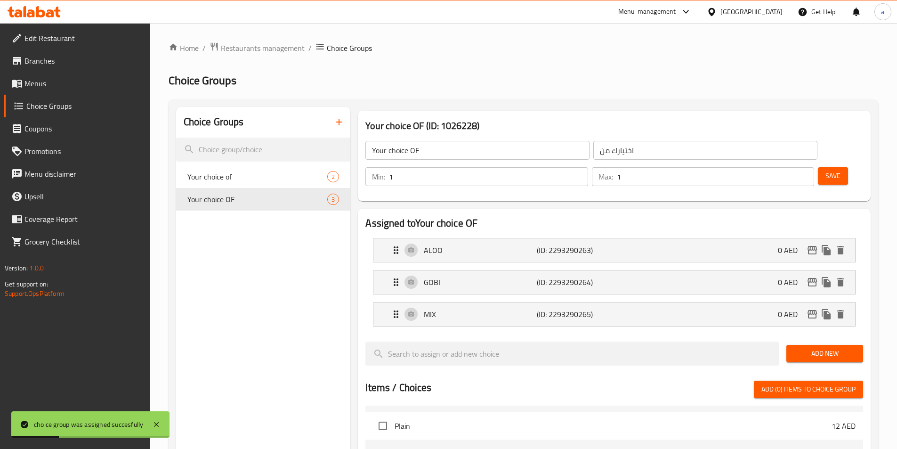
click at [336, 122] on icon "button" at bounding box center [339, 121] width 11 height 11
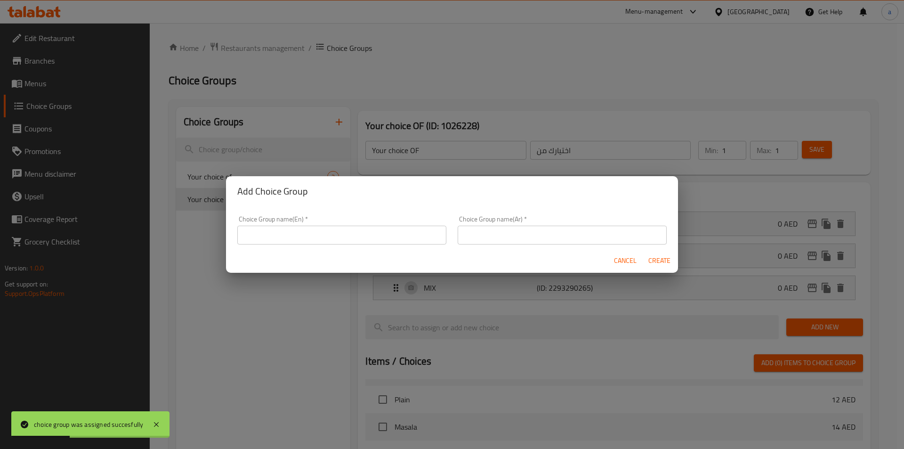
click at [323, 226] on input "text" at bounding box center [341, 235] width 209 height 19
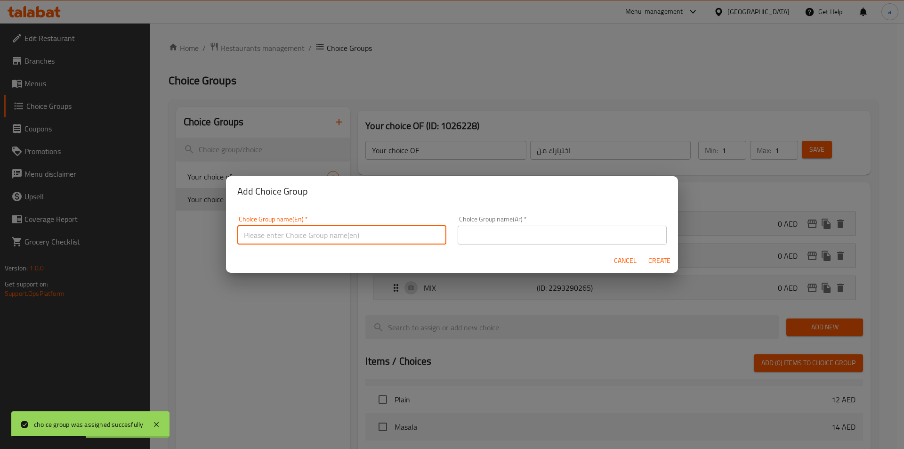
type input "Your choice OF"
click at [508, 228] on input "text" at bounding box center [562, 235] width 209 height 19
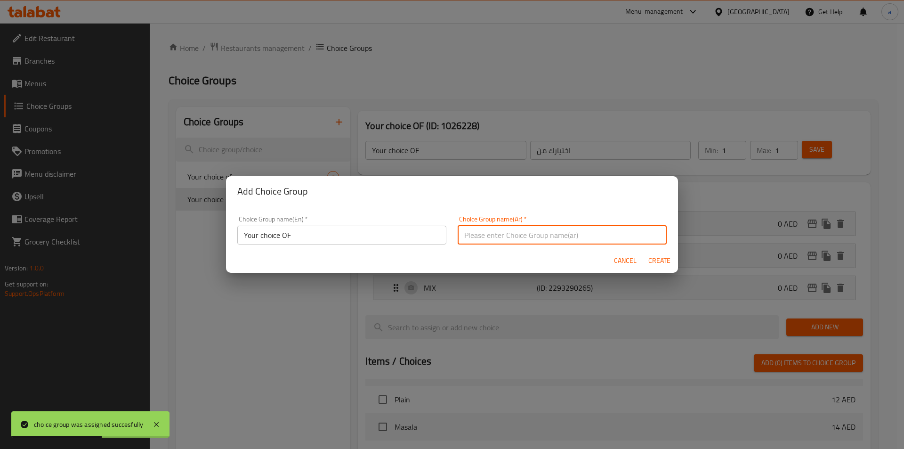
type input "اختيارك من"
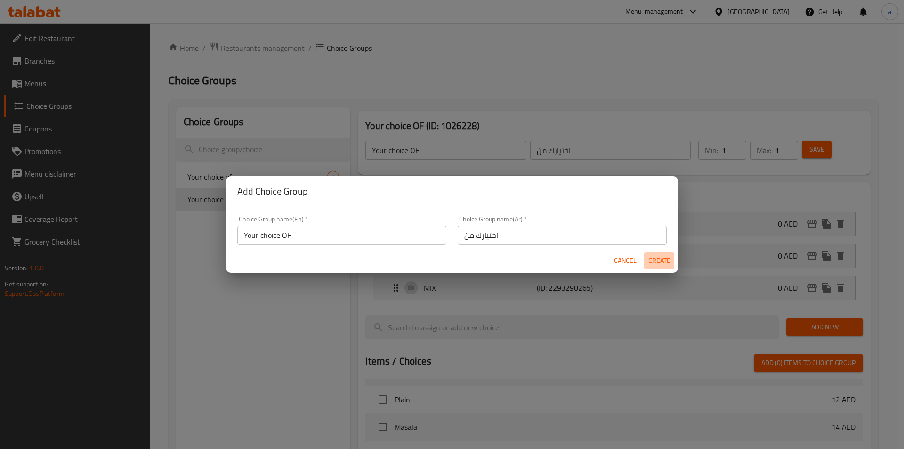
click at [670, 265] on span "Create" at bounding box center [659, 261] width 23 height 12
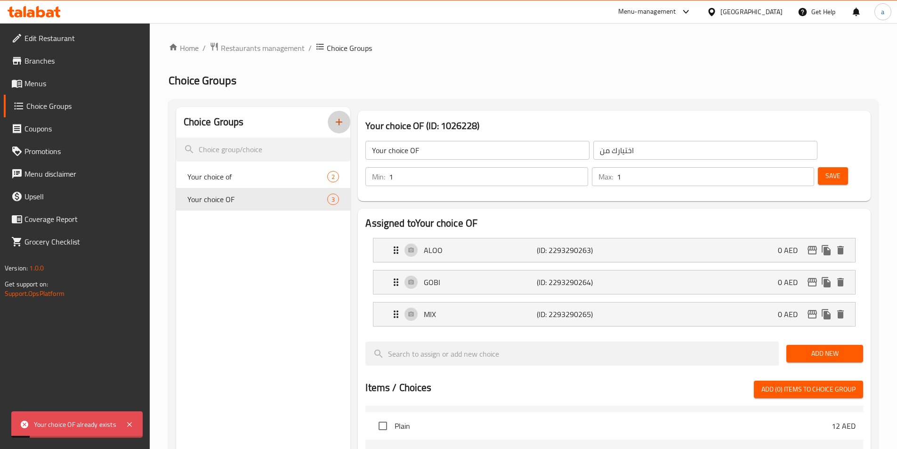
click at [349, 123] on button "button" at bounding box center [339, 122] width 23 height 23
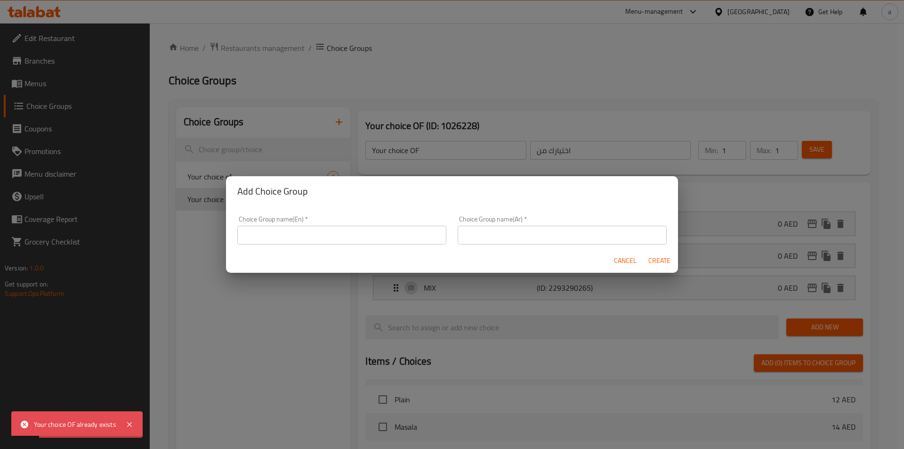
click at [354, 233] on input "text" at bounding box center [341, 235] width 209 height 19
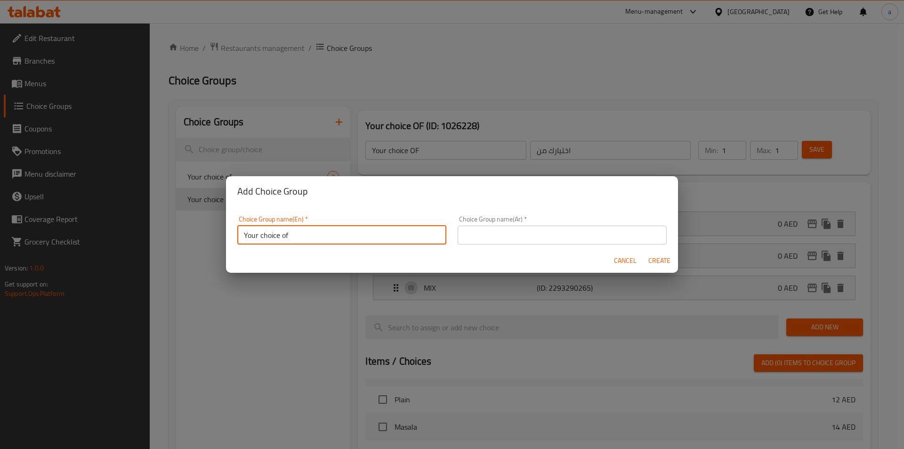
type input "Your Choice Of"
click at [498, 237] on input "text" at bounding box center [562, 235] width 209 height 19
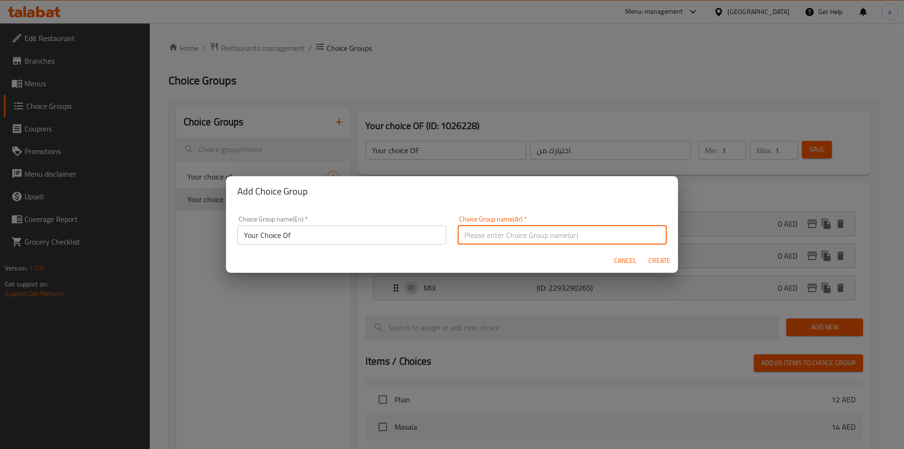
type input "اختيارك من"
click at [664, 260] on span "Create" at bounding box center [659, 261] width 23 height 12
type input "Your Choice Of"
type input "0"
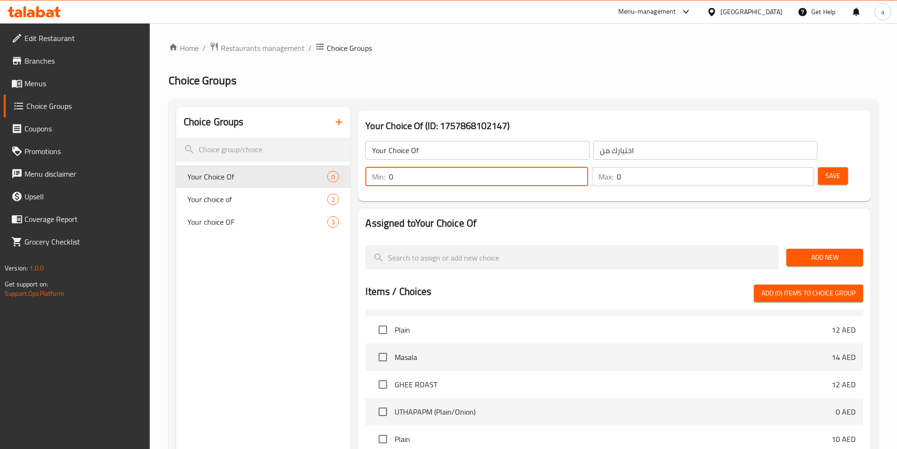
click at [588, 167] on input "0" at bounding box center [488, 176] width 199 height 19
type input "1"
click at [786, 167] on input "1" at bounding box center [715, 176] width 197 height 19
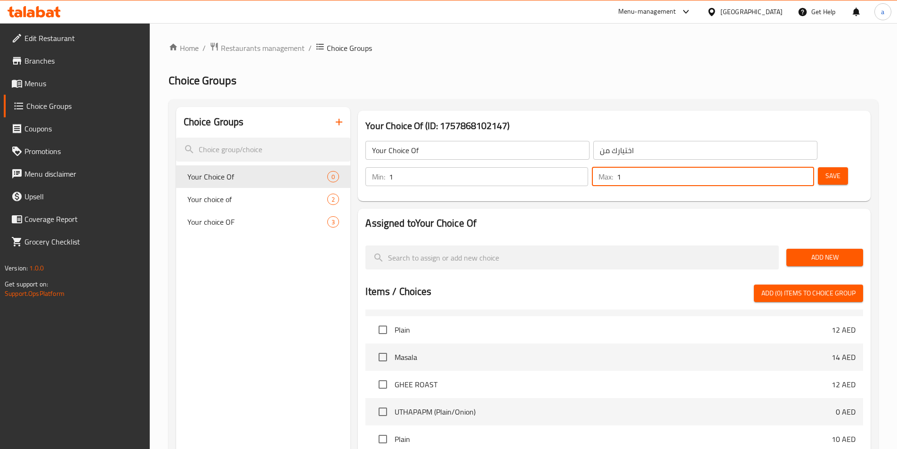
click at [814, 252] on span "Add New" at bounding box center [825, 258] width 62 height 12
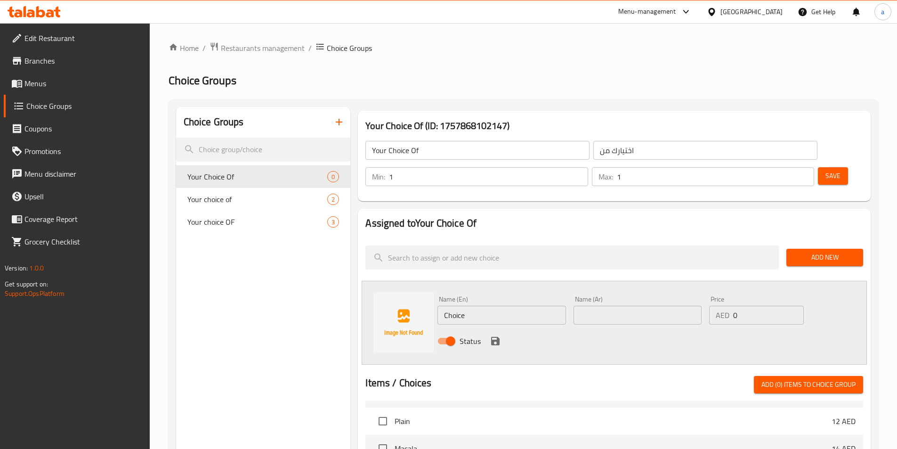
click at [471, 306] on input "Choice" at bounding box center [502, 315] width 128 height 19
paste input "HICKEN"
type input "CHICKEN"
click at [620, 306] on input "text" at bounding box center [638, 315] width 128 height 19
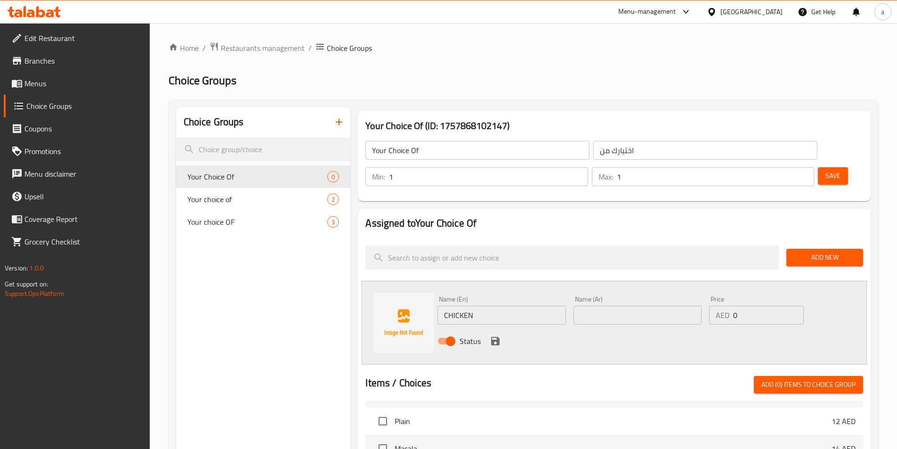
click at [664, 306] on input "text" at bounding box center [638, 315] width 128 height 19
paste input "MUTTON"
type input "M"
click at [610, 306] on input "text" at bounding box center [638, 315] width 128 height 19
type input "]"
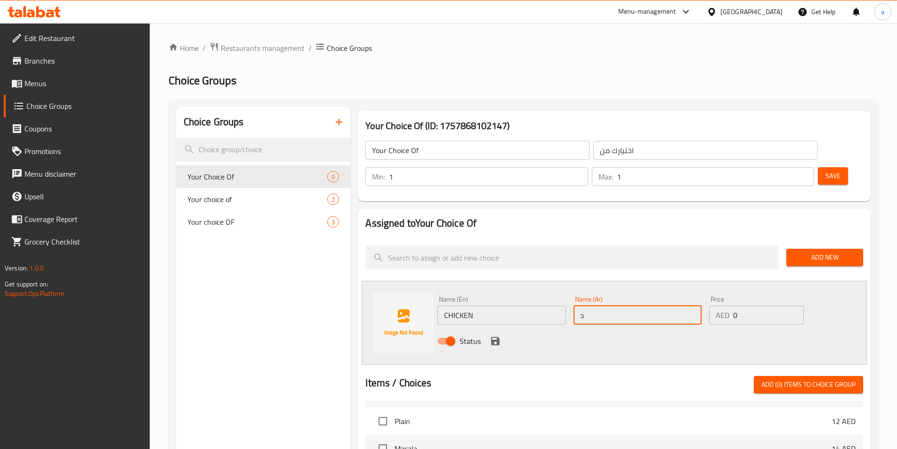
type input "دجاج"
click at [489, 334] on button "save" at bounding box center [496, 341] width 14 height 14
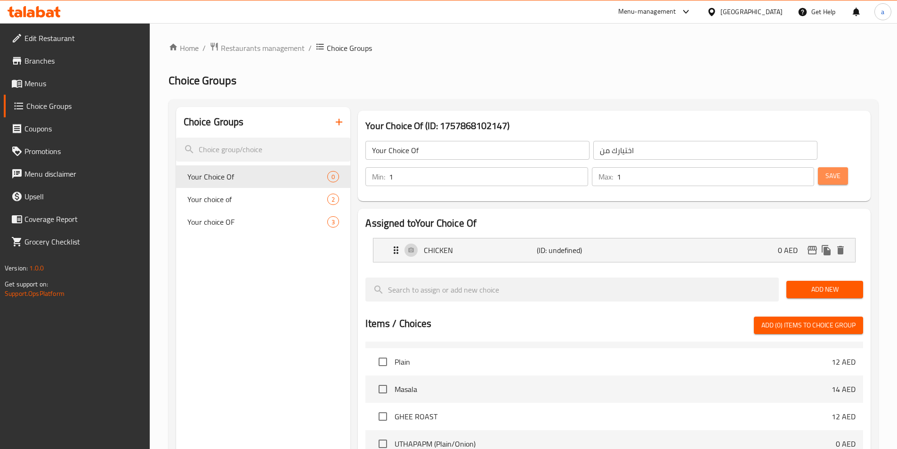
click at [826, 170] on span "Save" at bounding box center [833, 176] width 15 height 12
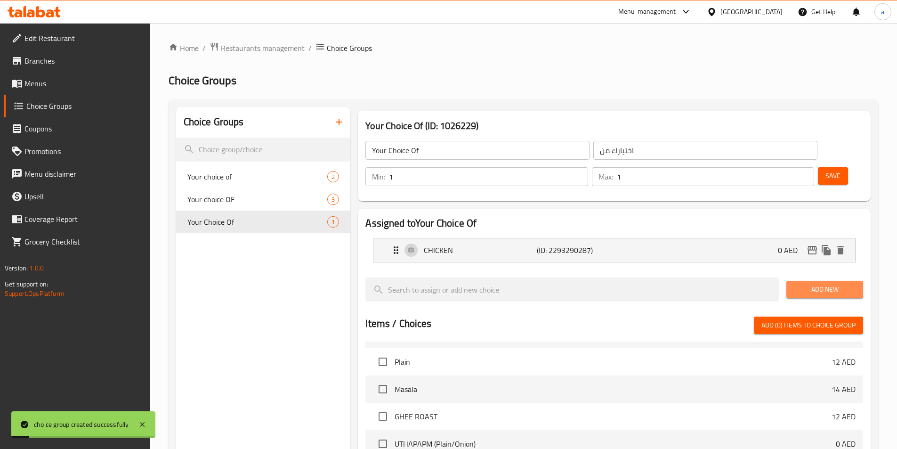
click at [816, 284] on span "Add New" at bounding box center [825, 290] width 62 height 12
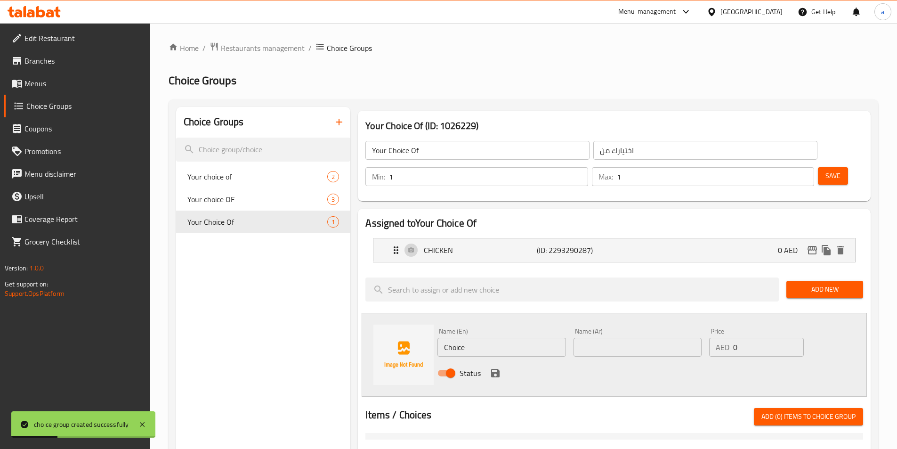
click at [494, 338] on input "Choice" at bounding box center [502, 347] width 128 height 19
paste input "MUTTON"
type input "MUTTON"
click at [601, 338] on input "text" at bounding box center [638, 347] width 128 height 19
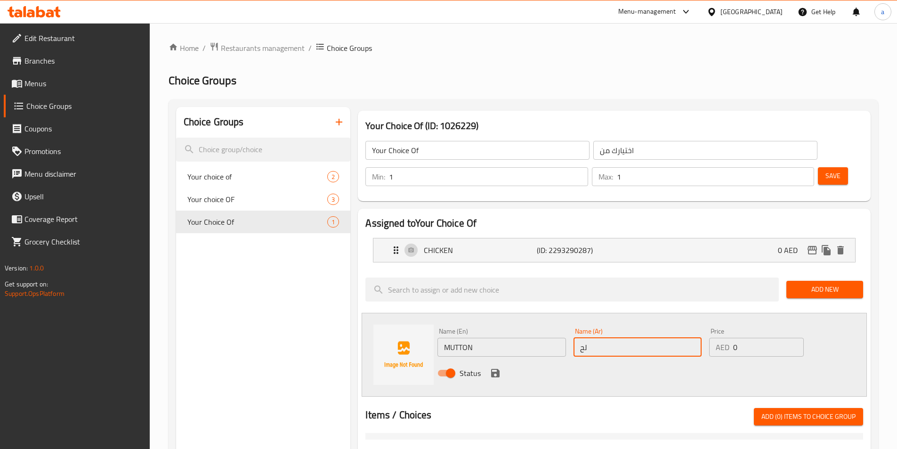
type input "لحم ضان"
click at [490, 367] on icon "save" at bounding box center [495, 372] width 11 height 11
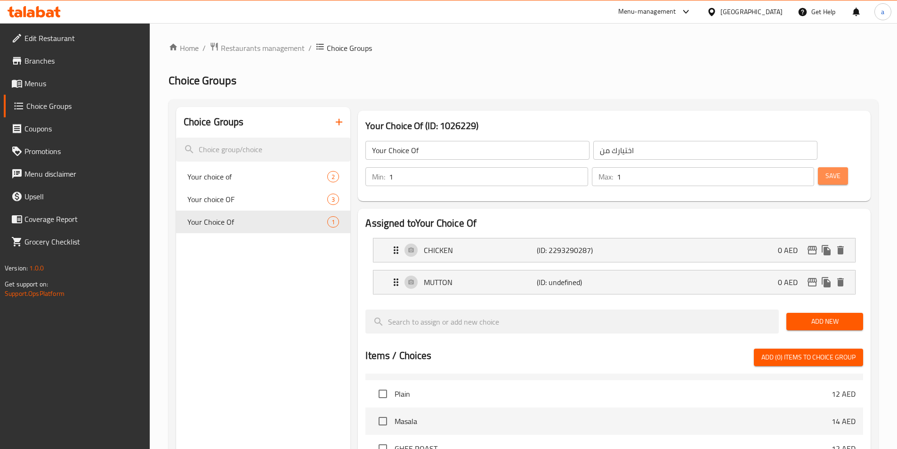
click at [826, 170] on span "Save" at bounding box center [833, 176] width 15 height 12
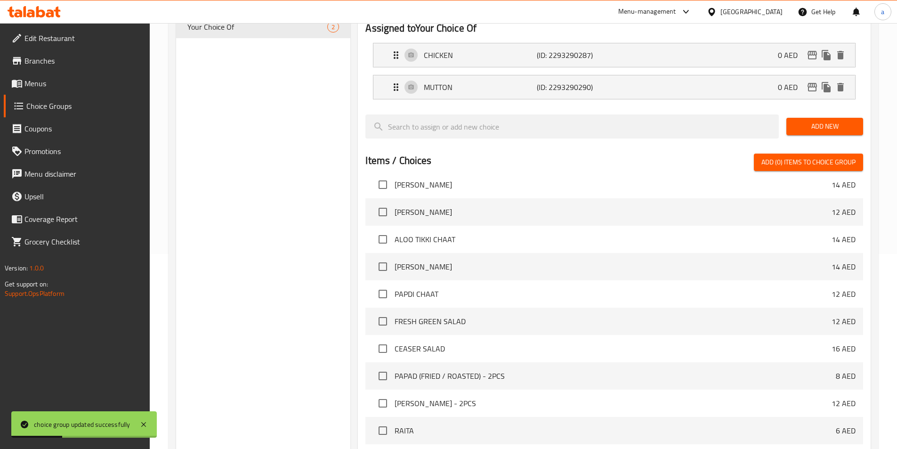
scroll to position [271, 0]
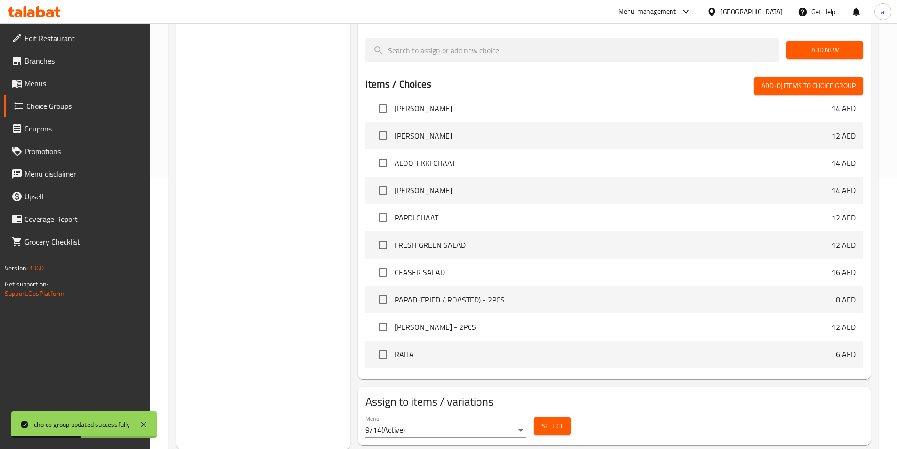
click at [546, 420] on span "Select" at bounding box center [553, 426] width 22 height 12
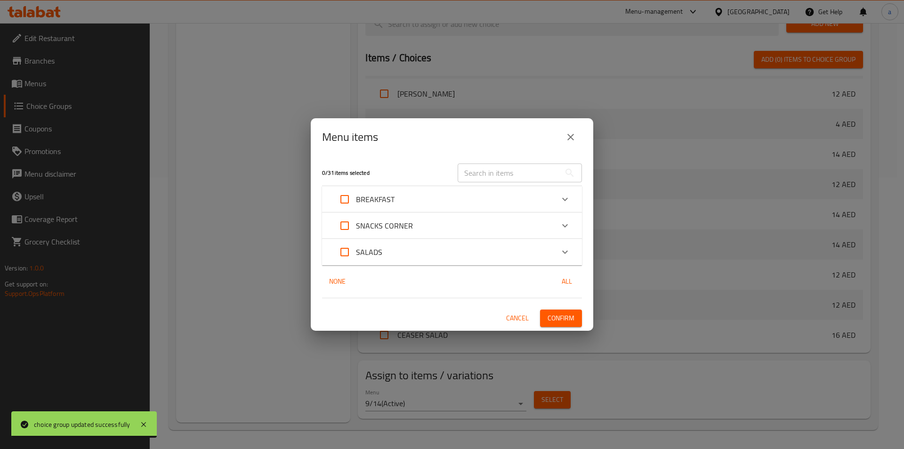
click at [482, 175] on input "text" at bounding box center [509, 172] width 103 height 19
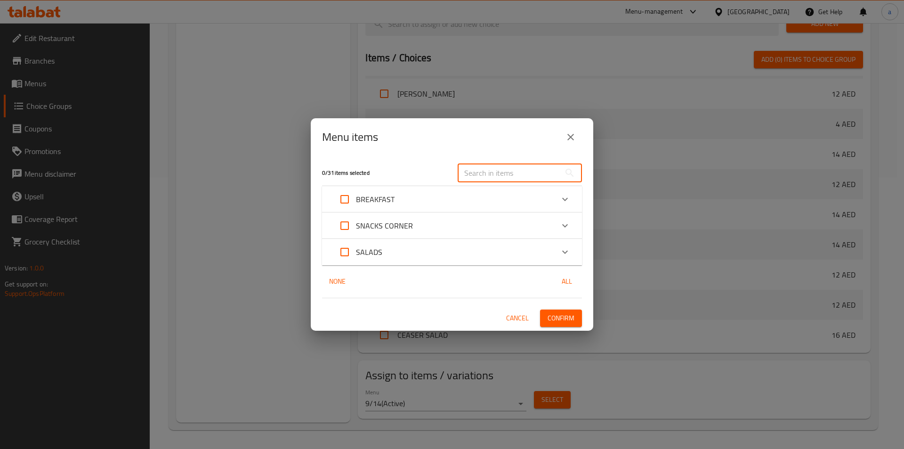
paste input "KEEMA"
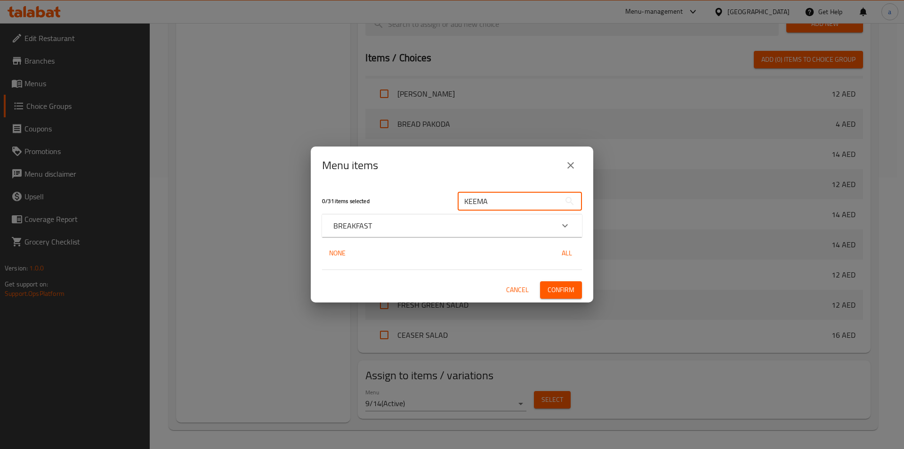
type input "KEEMA"
click at [548, 224] on div "BREAKFAST" at bounding box center [444, 225] width 220 height 11
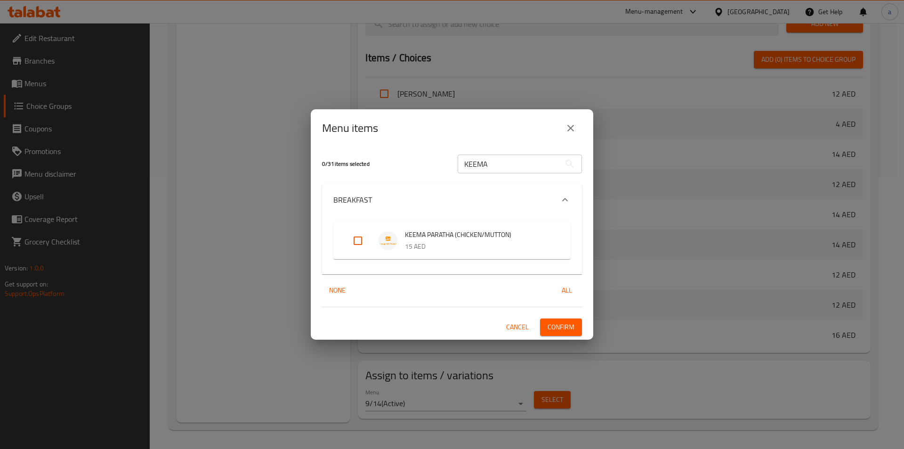
click at [365, 242] on input "Expand" at bounding box center [358, 240] width 23 height 23
checkbox input "true"
click at [554, 324] on span "Confirm" at bounding box center [561, 327] width 27 height 12
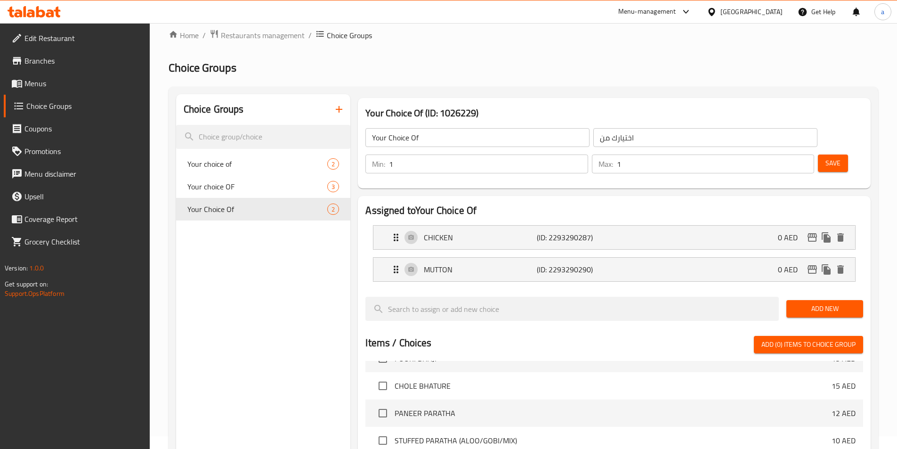
scroll to position [0, 0]
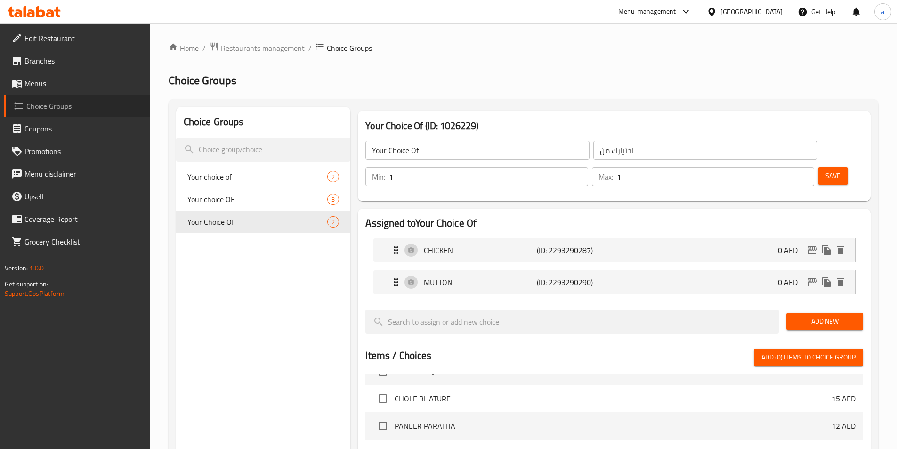
click at [59, 105] on span "Choice Groups" at bounding box center [84, 105] width 116 height 11
click at [53, 130] on span "Coupons" at bounding box center [83, 128] width 118 height 11
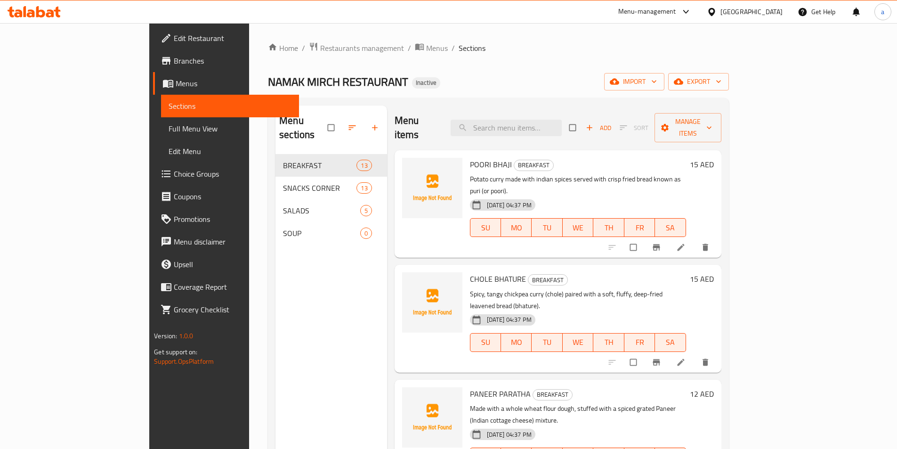
click at [169, 131] on span "Full Menu View" at bounding box center [230, 128] width 123 height 11
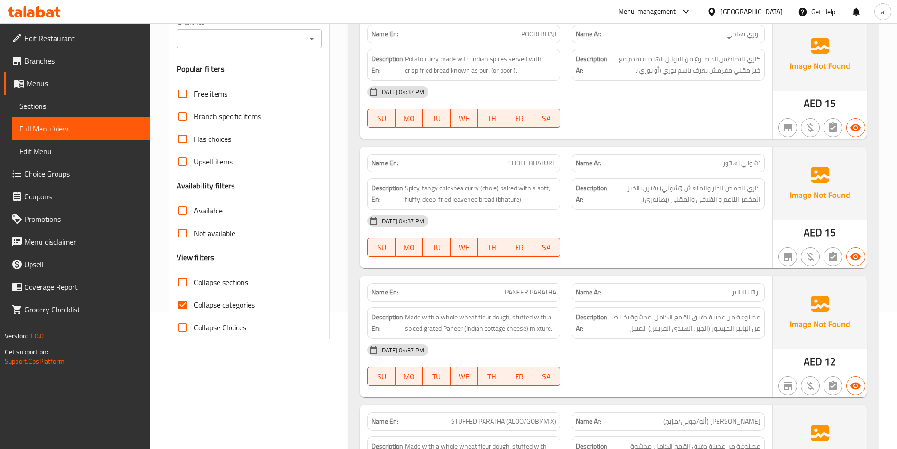
scroll to position [141, 0]
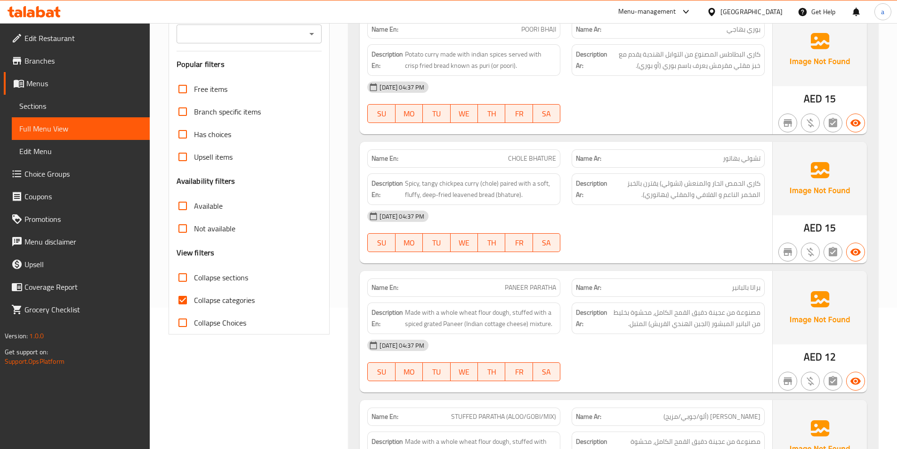
click at [180, 302] on input "Collapse categories" at bounding box center [182, 300] width 23 height 23
checkbox input "false"
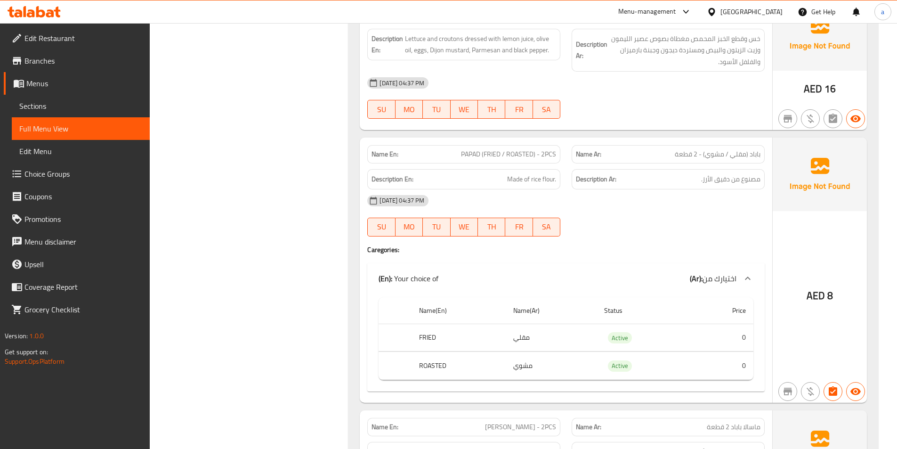
scroll to position [4650, 0]
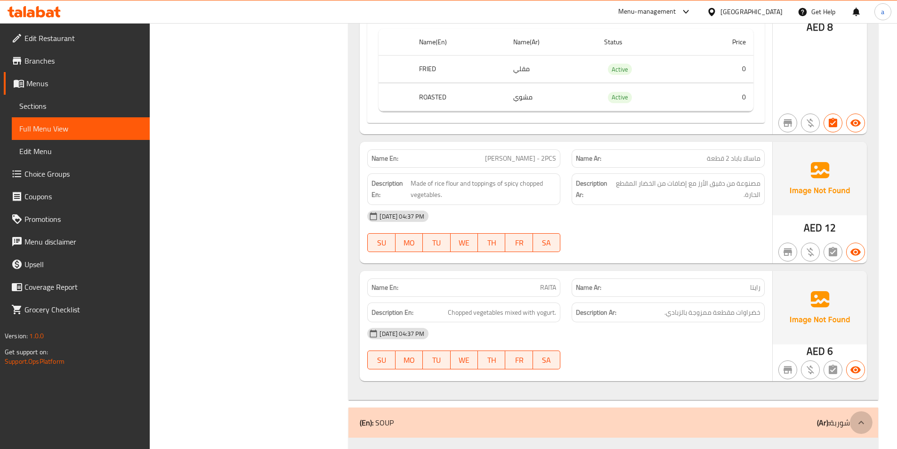
click at [859, 411] on div at bounding box center [861, 422] width 23 height 23
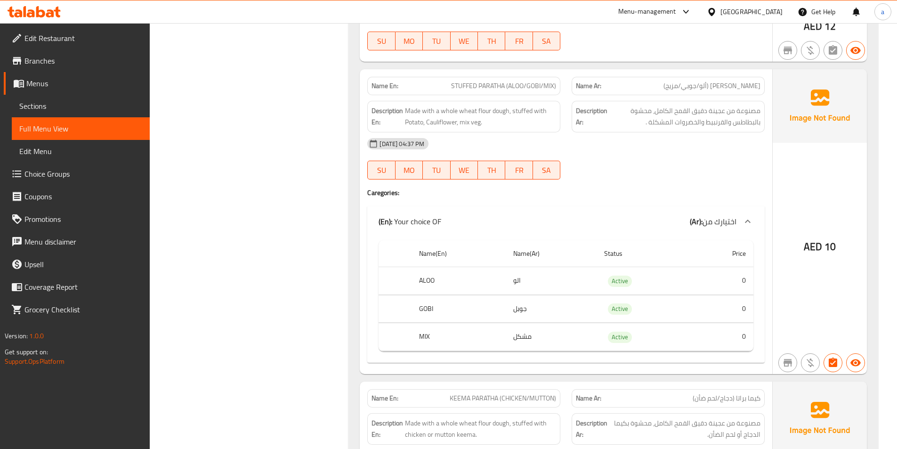
scroll to position [707, 0]
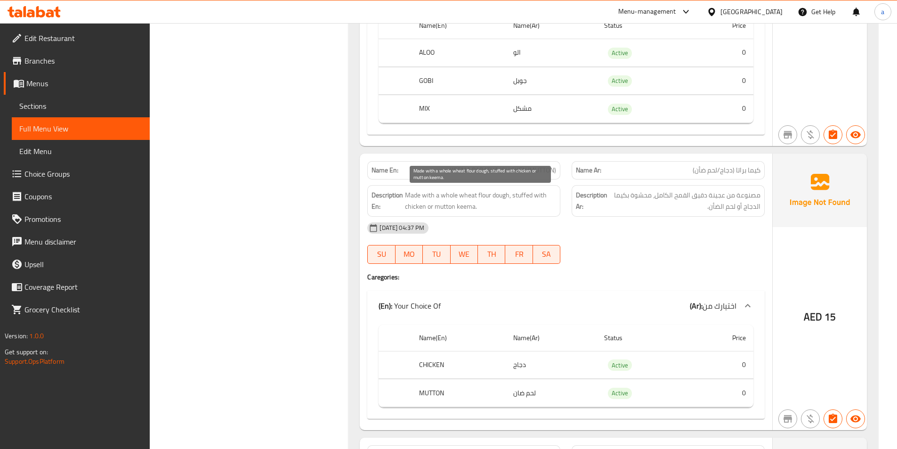
click at [472, 208] on span "Made with a whole wheat flour dough, stuffed with chicken or mutton keema." at bounding box center [480, 200] width 151 height 23
copy span "keema"
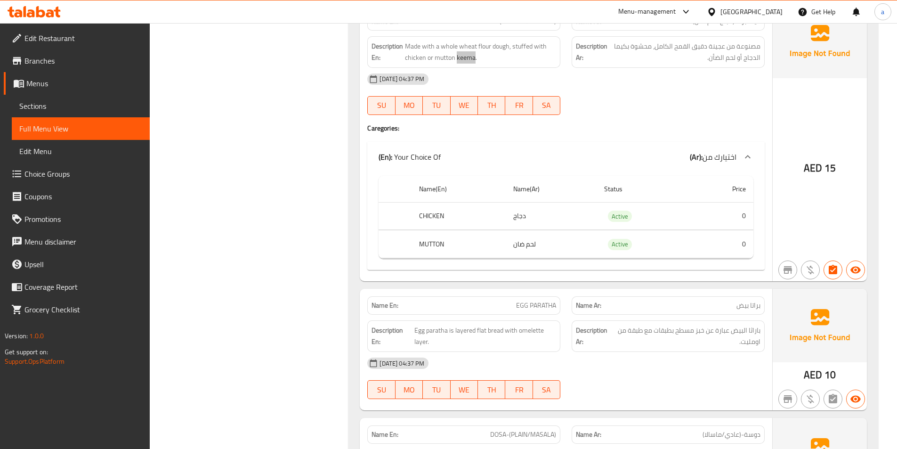
scroll to position [942, 0]
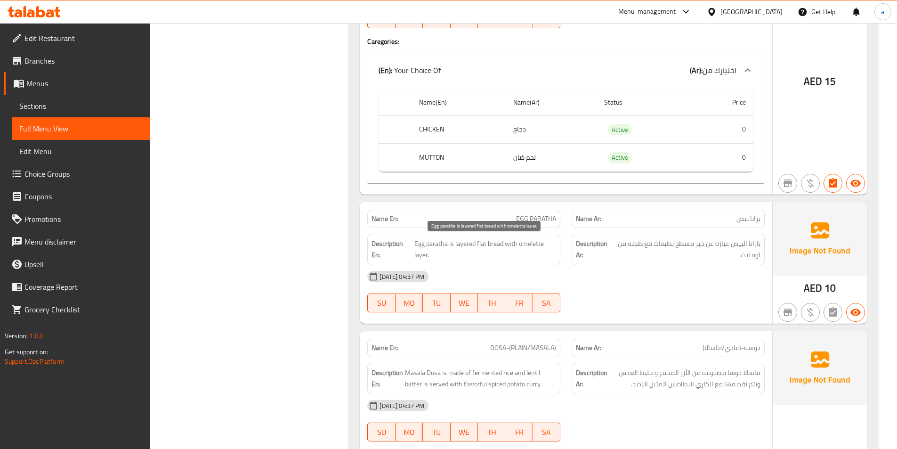
click at [469, 247] on span "Egg paratha is layered flat bread with omelette layer." at bounding box center [486, 249] width 142 height 23
click at [687, 270] on div "[DATE] 04:37 PM" at bounding box center [566, 276] width 409 height 23
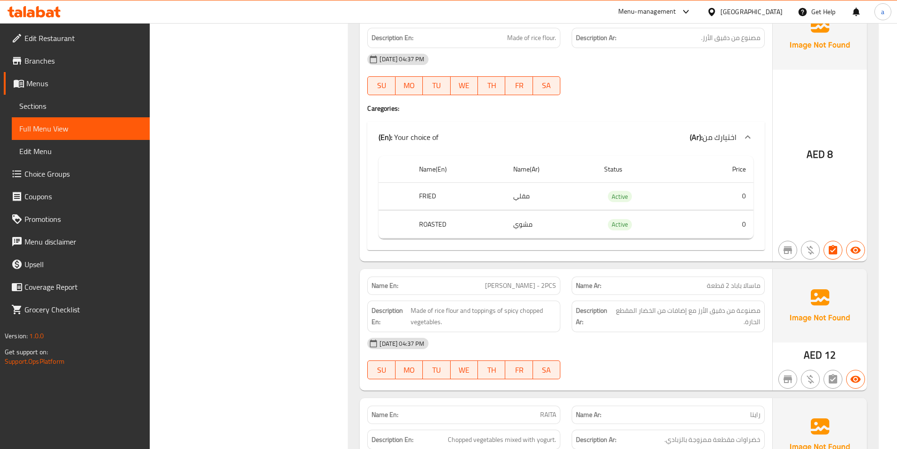
scroll to position [4627, 0]
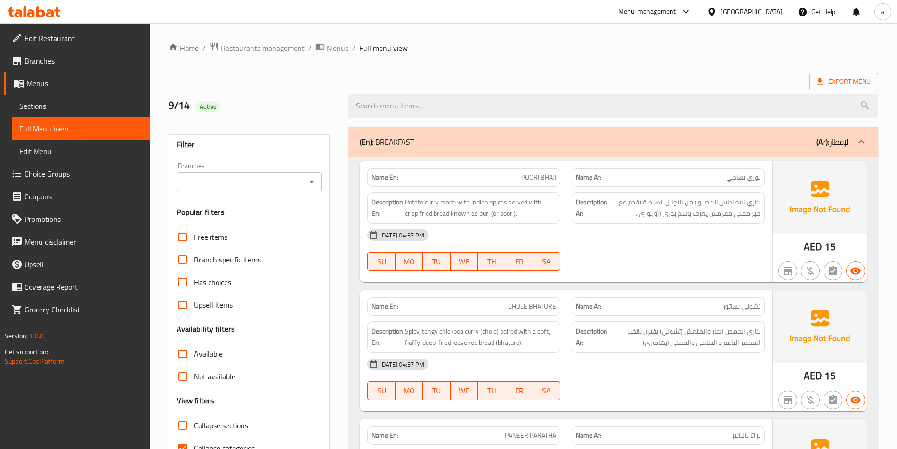
click at [52, 106] on span "Sections" at bounding box center [80, 105] width 123 height 11
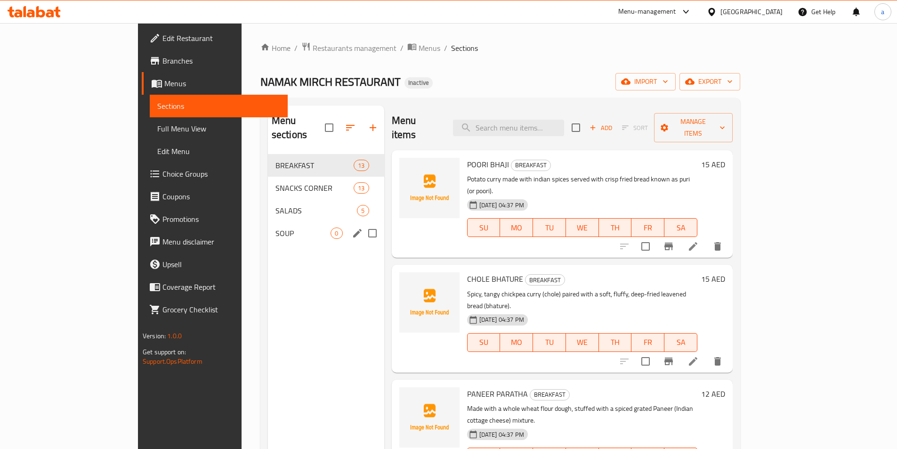
click at [363, 223] on input "Menu sections" at bounding box center [373, 233] width 20 height 20
checkbox input "true"
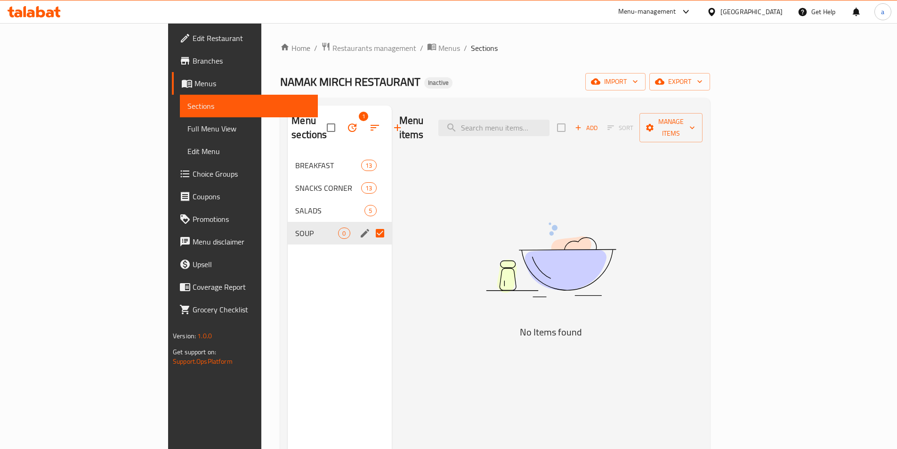
click at [347, 122] on icon "button" at bounding box center [352, 127] width 11 height 11
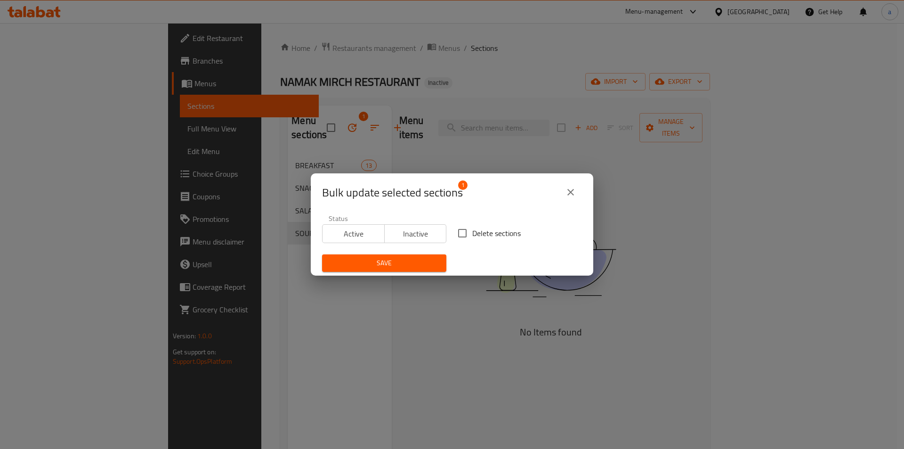
click at [464, 232] on input "Delete sections" at bounding box center [463, 233] width 20 height 20
checkbox input "true"
click at [425, 262] on span "Save" at bounding box center [384, 263] width 109 height 12
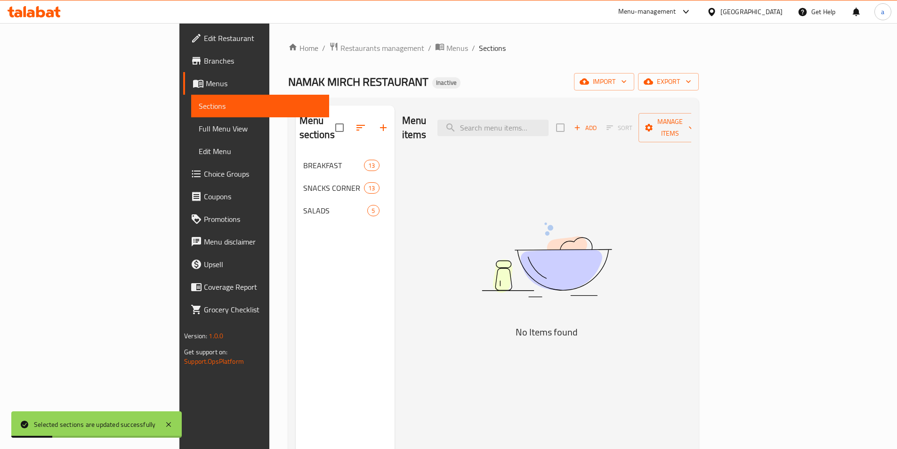
click at [199, 128] on span "Full Menu View" at bounding box center [260, 128] width 123 height 11
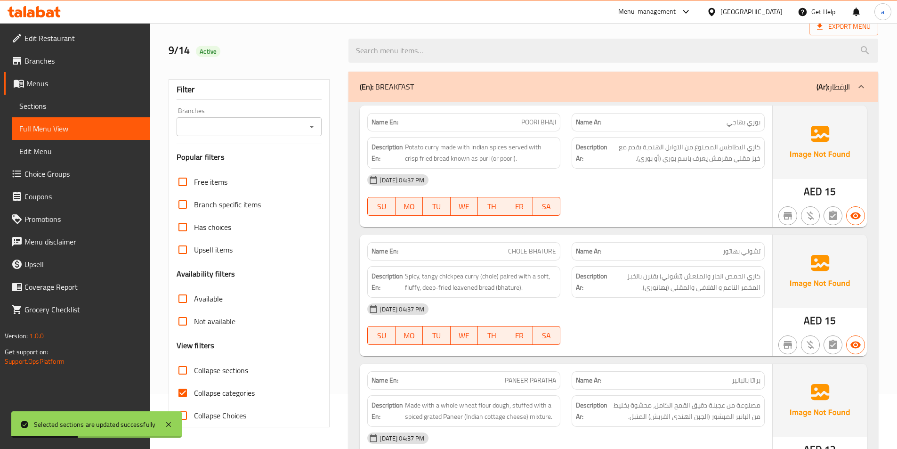
scroll to position [94, 0]
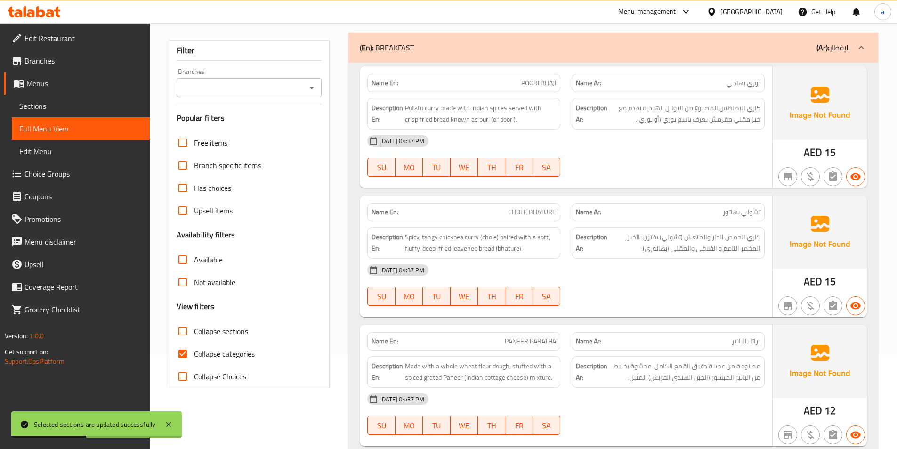
click at [185, 353] on input "Collapse categories" at bounding box center [182, 353] width 23 height 23
checkbox input "false"
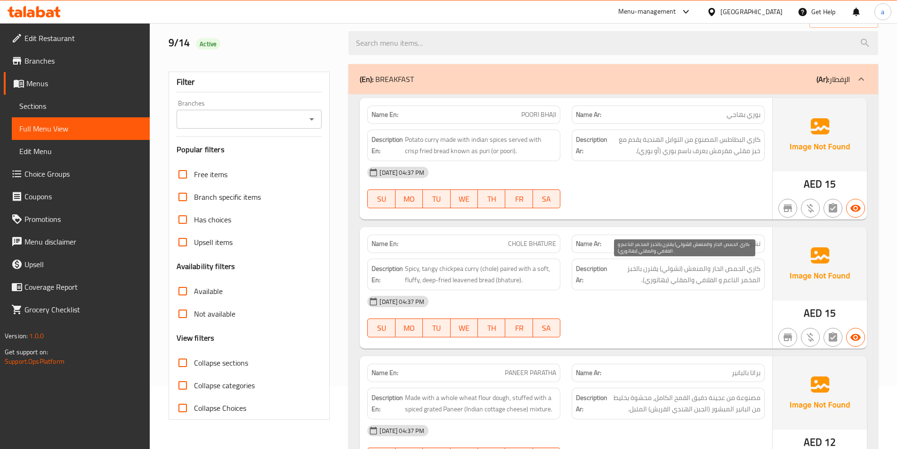
scroll to position [141, 0]
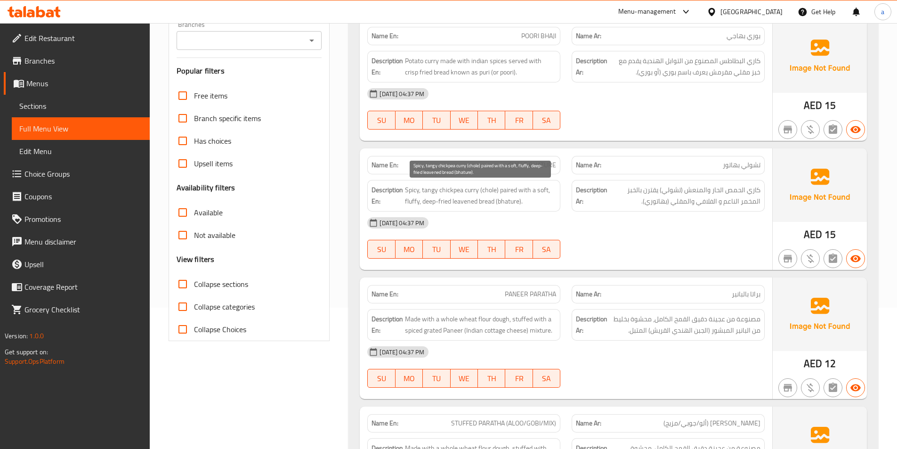
click at [465, 202] on span "Spicy, tangy chickpea curry (chole) paired with a soft, fluffy, deep-fried leav…" at bounding box center [480, 195] width 151 height 23
click at [693, 231] on div "[DATE] 04:37 PM" at bounding box center [566, 223] width 409 height 23
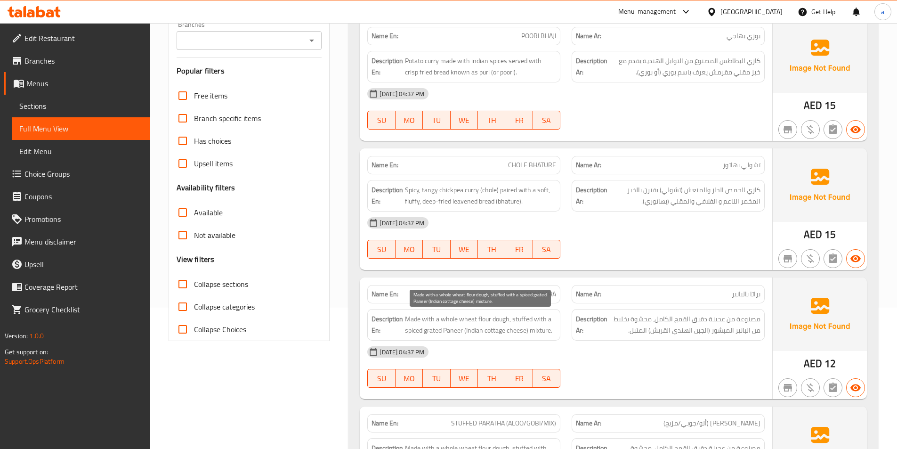
click at [439, 332] on span "Made with a whole wheat flour dough, stuffed with a spiced grated Paneer (India…" at bounding box center [480, 324] width 151 height 23
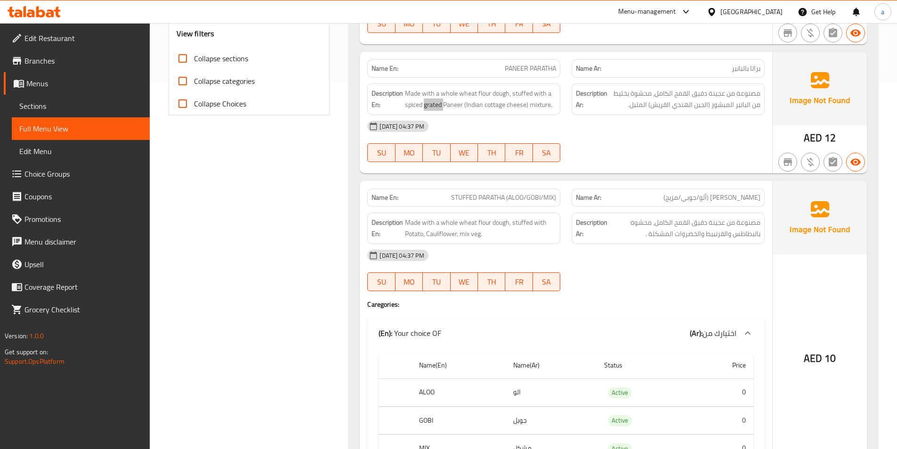
scroll to position [424, 0]
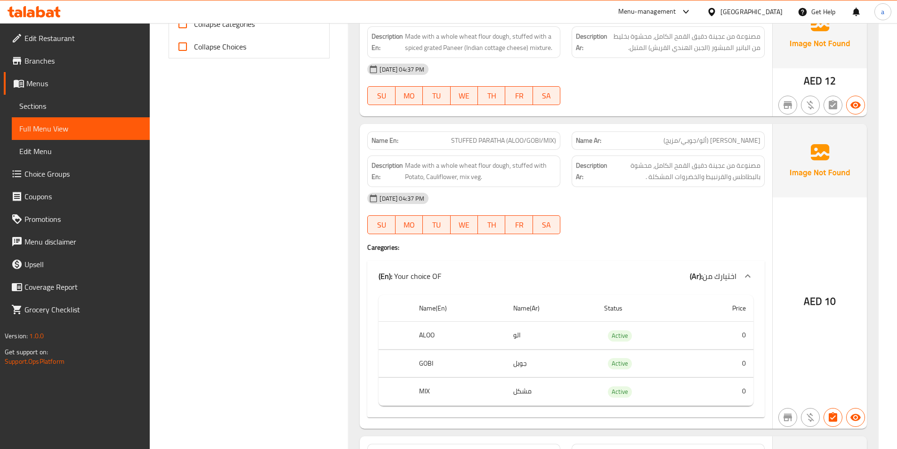
click at [698, 234] on div at bounding box center [668, 233] width 204 height 11
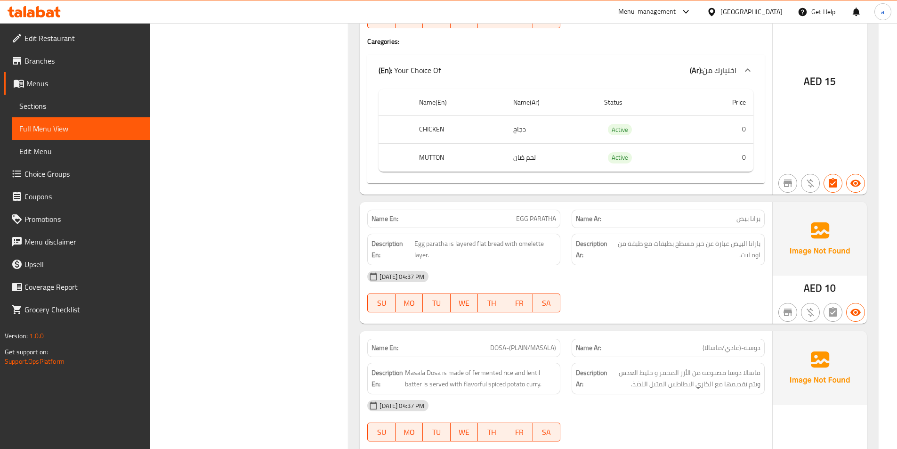
scroll to position [754, 0]
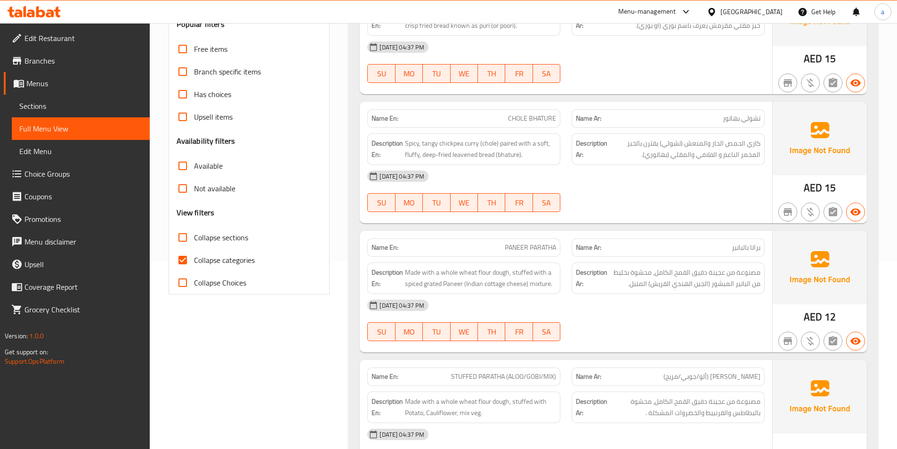
scroll to position [188, 0]
click at [182, 257] on input "Collapse categories" at bounding box center [182, 259] width 23 height 23
checkbox input "false"
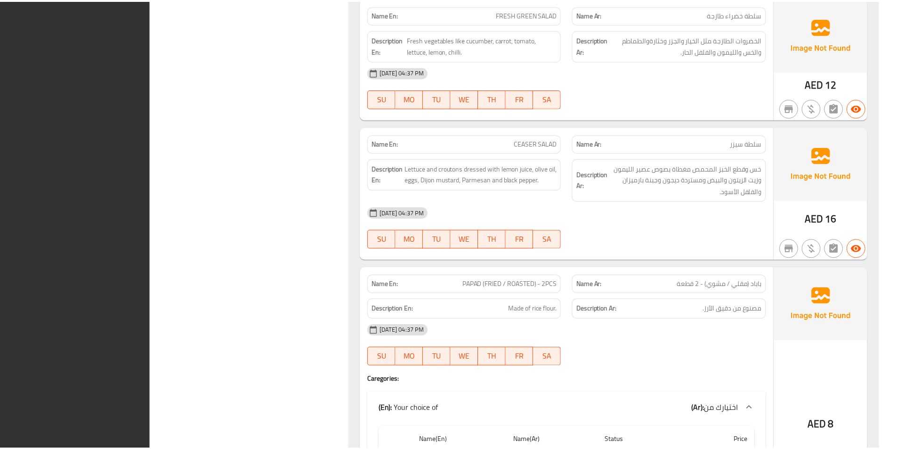
scroll to position [4596, 0]
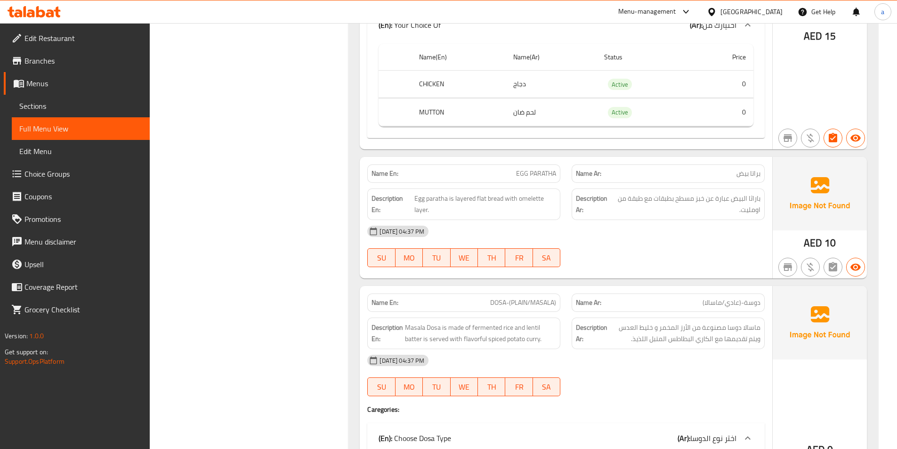
scroll to position [35, 0]
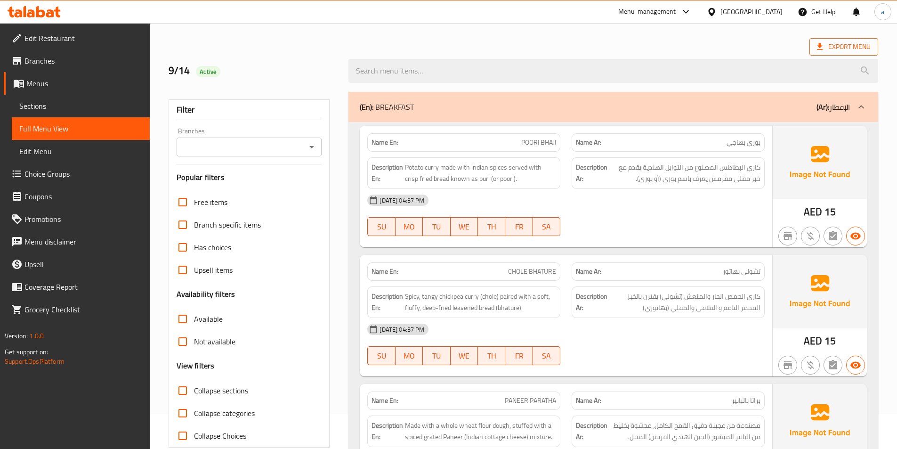
click at [852, 49] on span "Export Menu" at bounding box center [844, 47] width 54 height 12
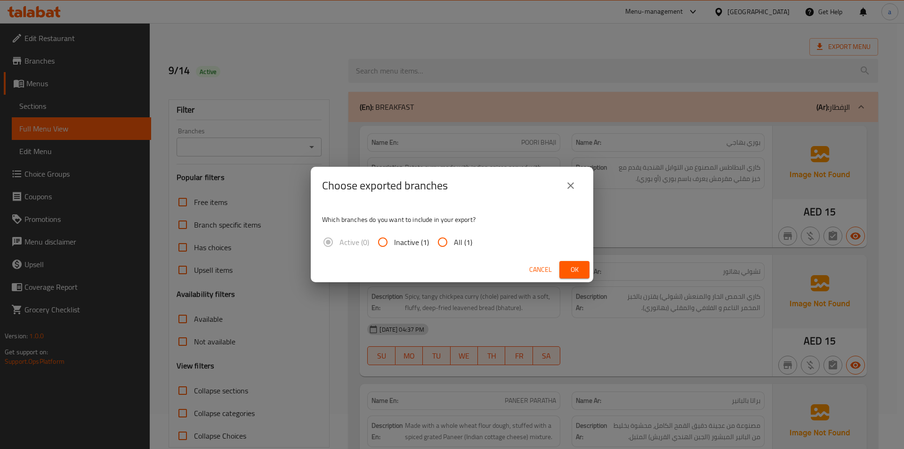
click at [444, 240] on input "All (1)" at bounding box center [443, 242] width 23 height 23
radio input "true"
click at [562, 269] on button "Ok" at bounding box center [575, 269] width 30 height 17
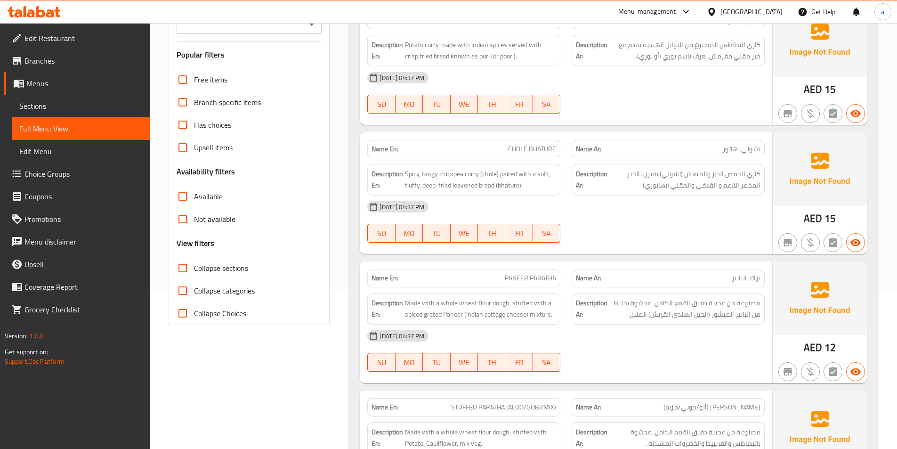
scroll to position [0, 0]
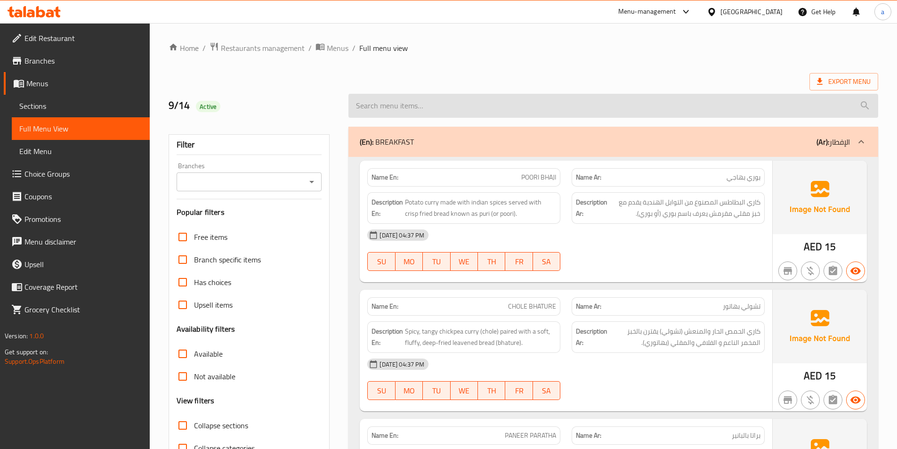
click at [519, 109] on input "search" at bounding box center [614, 106] width 530 height 24
paste input "UTHAPAPM"
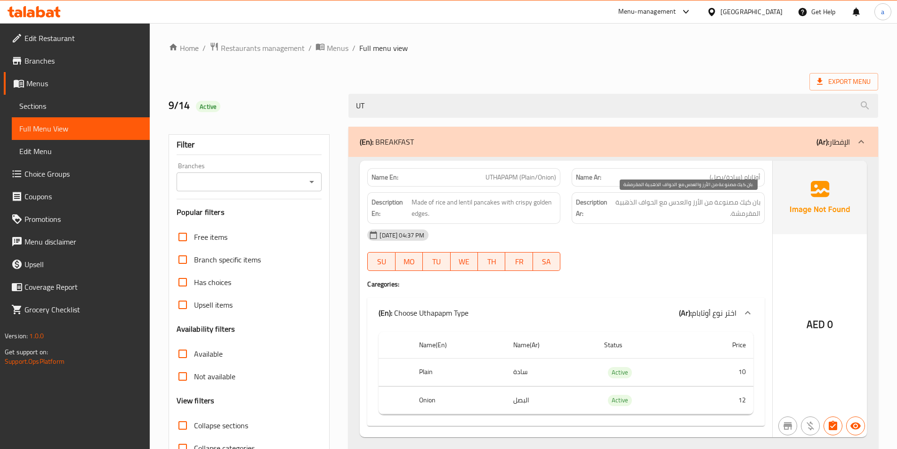
type input "U"
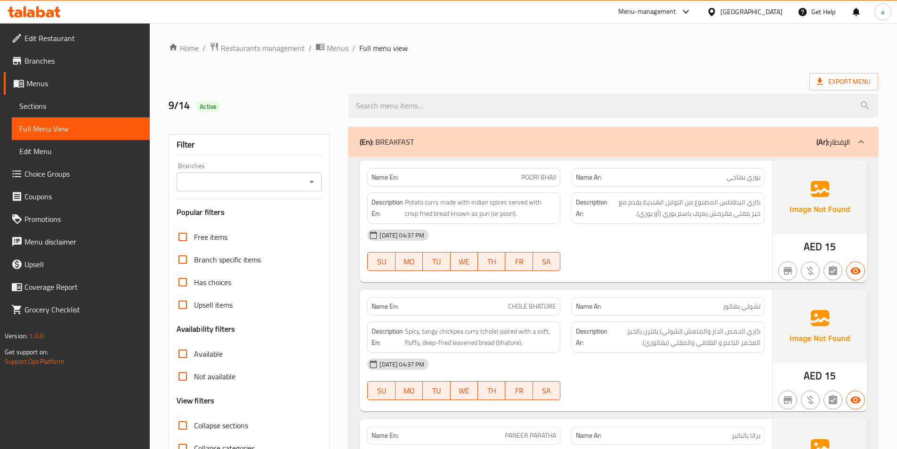
click at [636, 249] on div "[DATE] 04:37 PM SU MO TU WE TH FR SA" at bounding box center [566, 250] width 409 height 53
